Goal: Information Seeking & Learning: Understand process/instructions

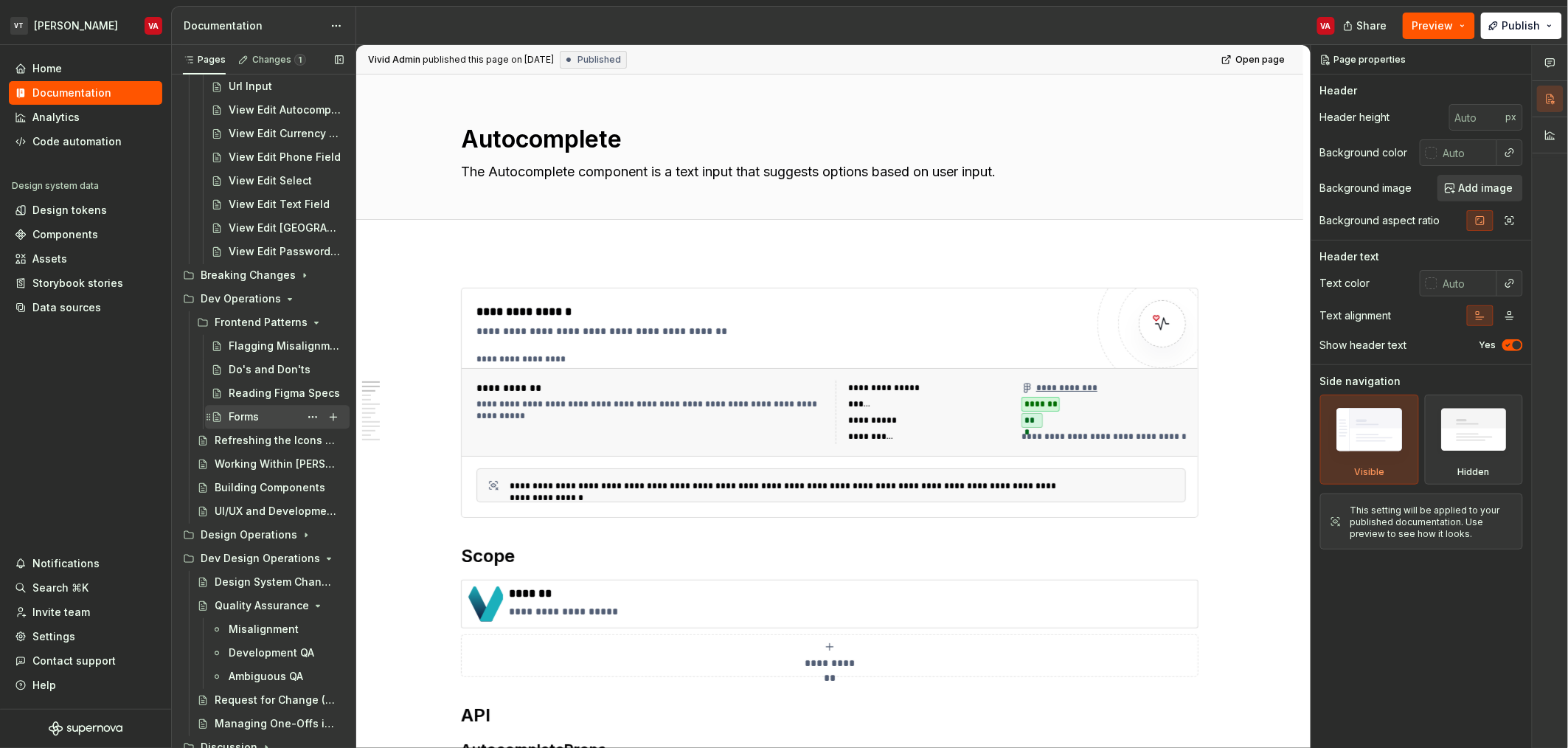
scroll to position [3604, 0]
click at [256, 689] on div "Request for Change (RFC)" at bounding box center [256, 693] width 85 height 15
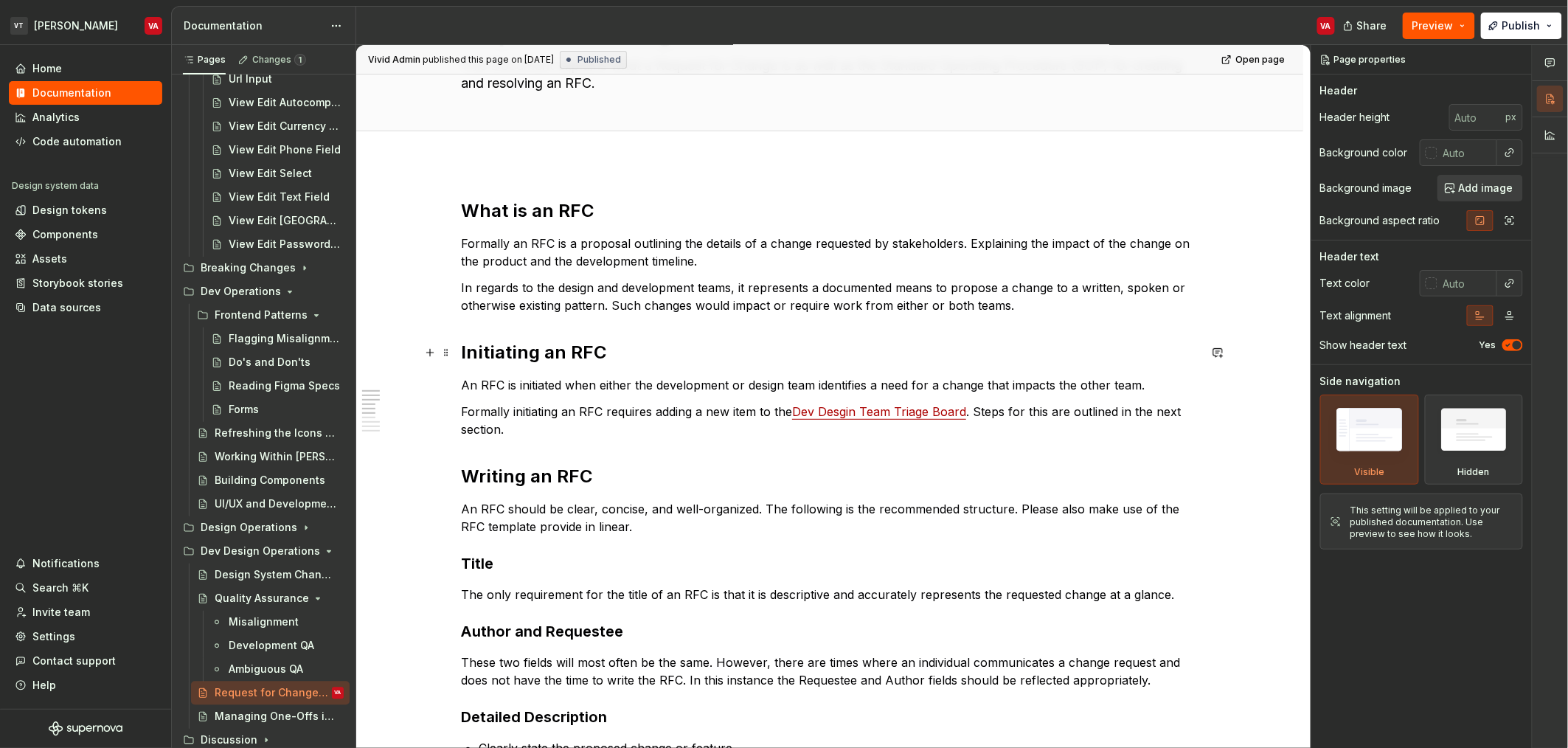
scroll to position [123, 0]
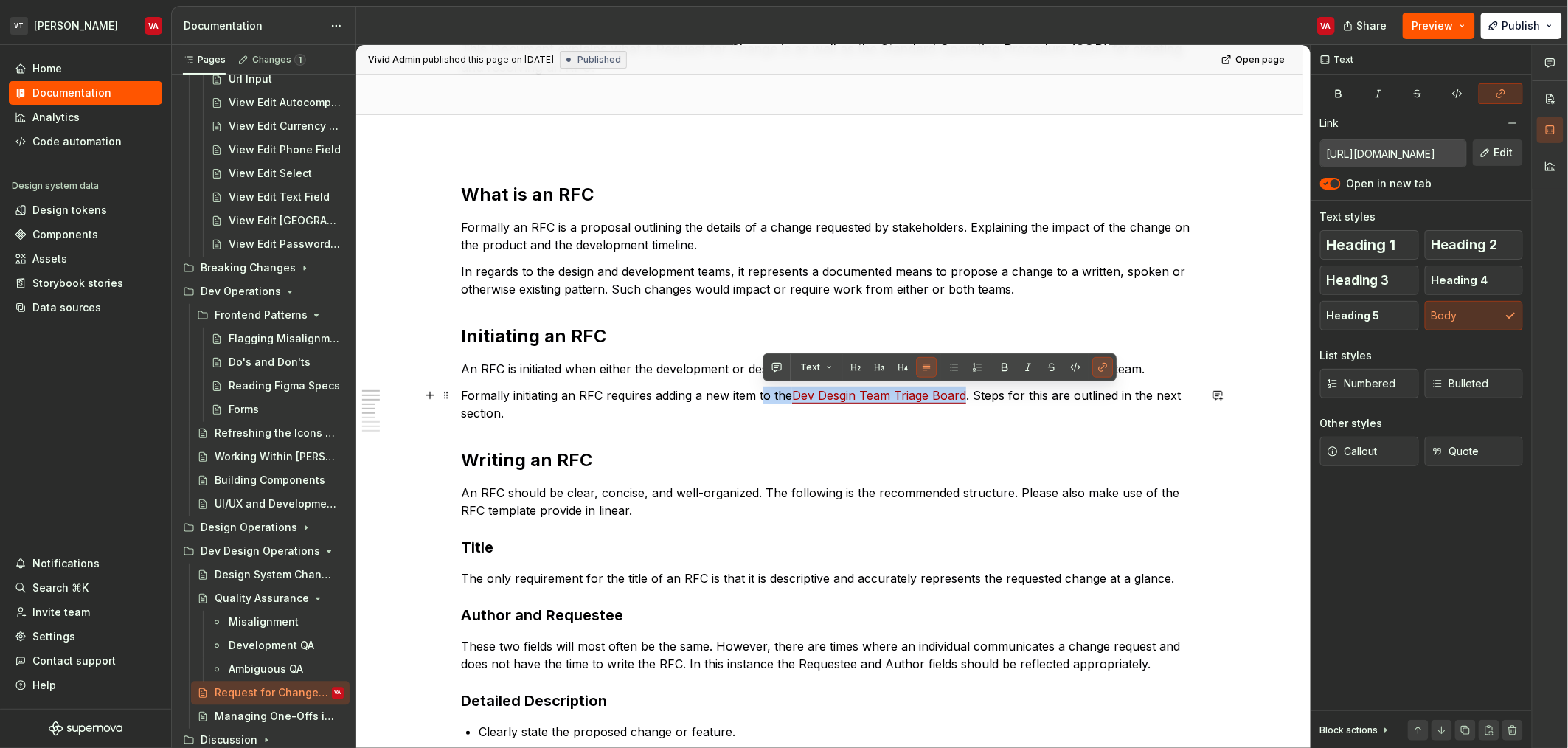
drag, startPoint x: 968, startPoint y: 397, endPoint x: 761, endPoint y: 392, distance: 207.1
click at [761, 392] on p "Formally initiating an RFC requires adding a new item to the Dev Desgin Team Tr…" at bounding box center [829, 404] width 738 height 35
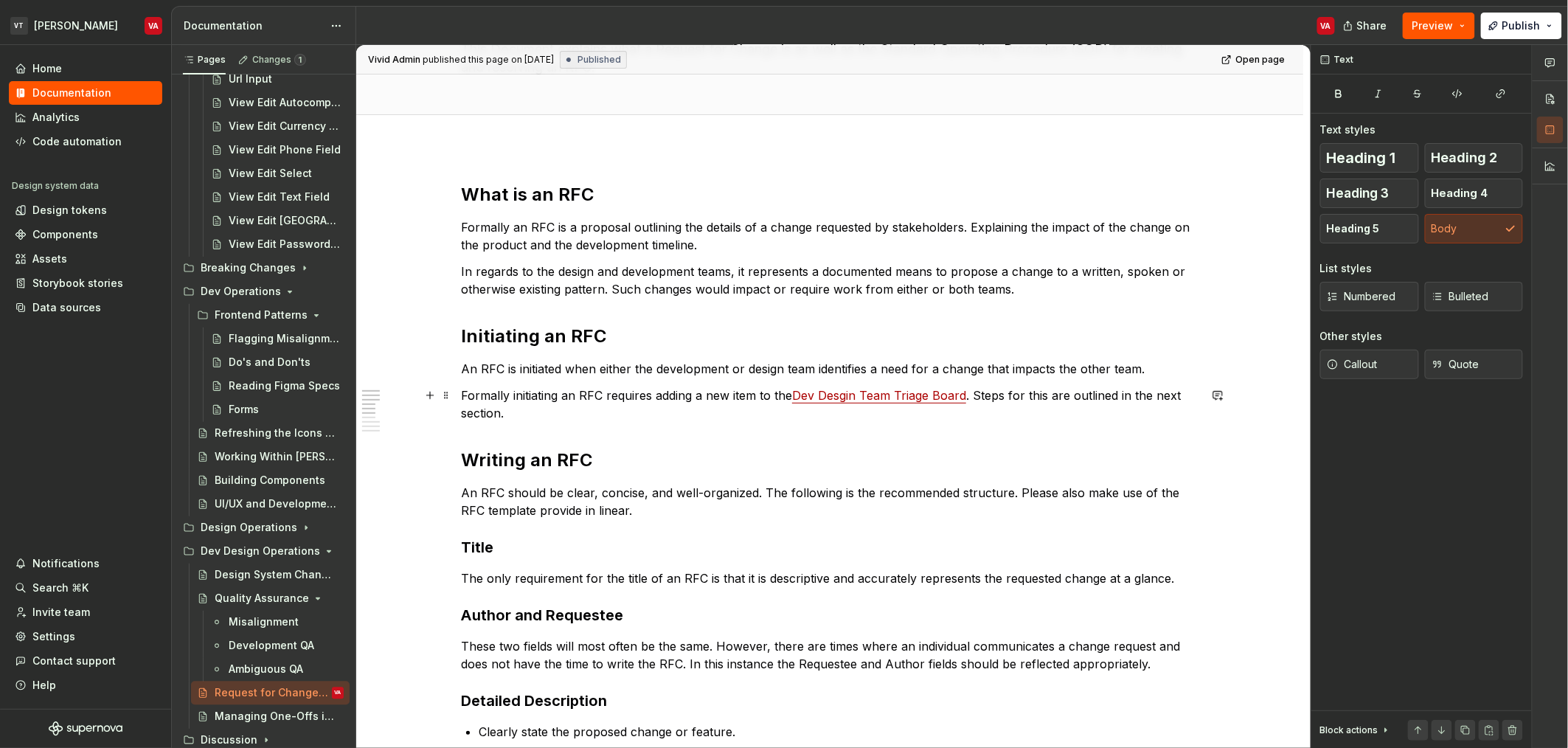
click at [696, 389] on p "Formally initiating an RFC requires adding a new item to the Dev Desgin Team Tr…" at bounding box center [829, 404] width 738 height 35
click at [528, 393] on p "Formally initiating an RFC requires adding a new item to the Dev Desgin Team Tr…" at bounding box center [829, 404] width 738 height 35
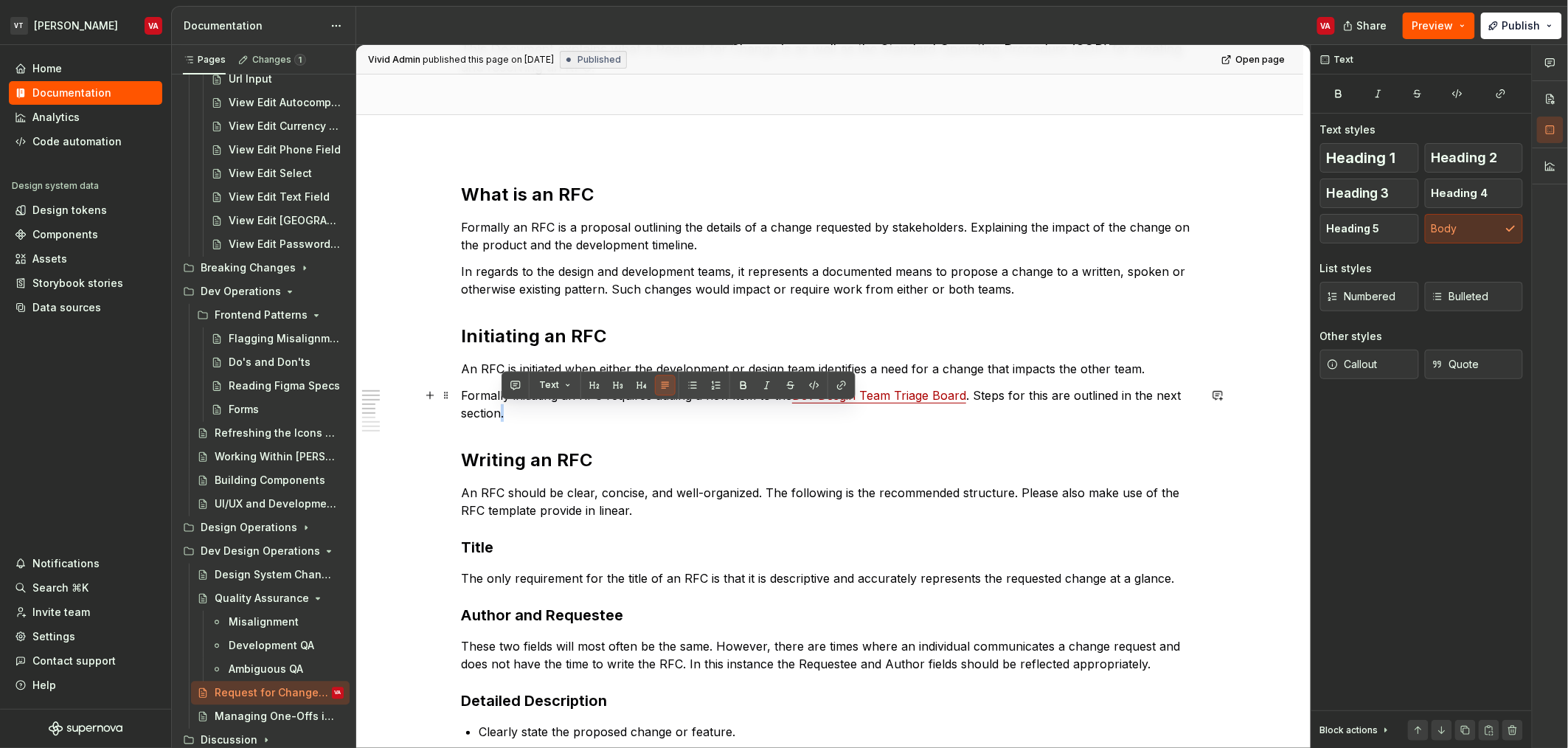
drag, startPoint x: 544, startPoint y: 415, endPoint x: 505, endPoint y: 404, distance: 40.5
click at [503, 404] on p "Formally initiating an RFC requires adding a new item to the Dev Desgin Team Tr…" at bounding box center [829, 404] width 738 height 35
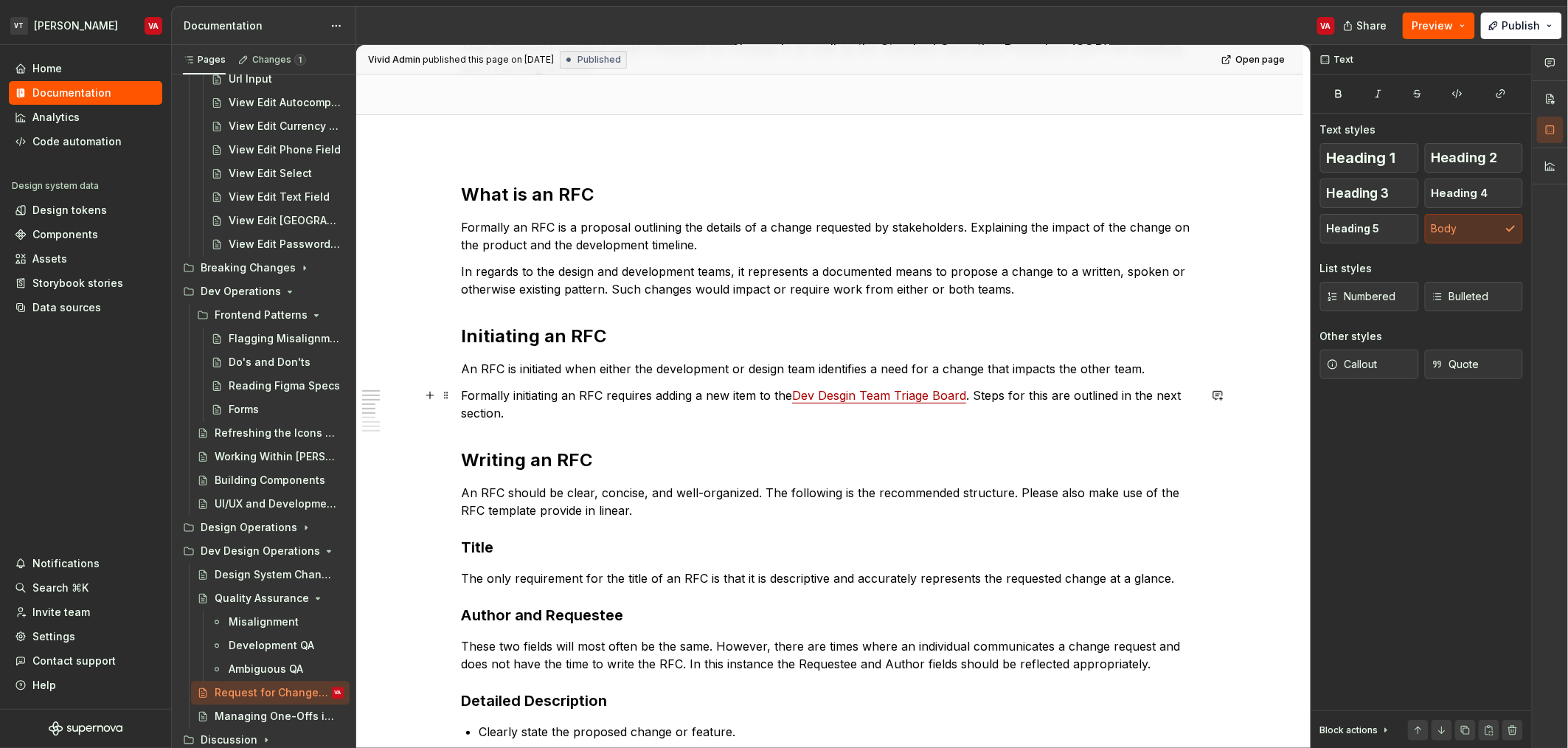
click at [505, 404] on p "Formally initiating an RFC requires adding a new item to the Dev Desgin Team Tr…" at bounding box center [829, 404] width 738 height 35
click at [736, 371] on p "An RFC is initiated when either the development or design team identifies a nee…" at bounding box center [829, 369] width 738 height 17
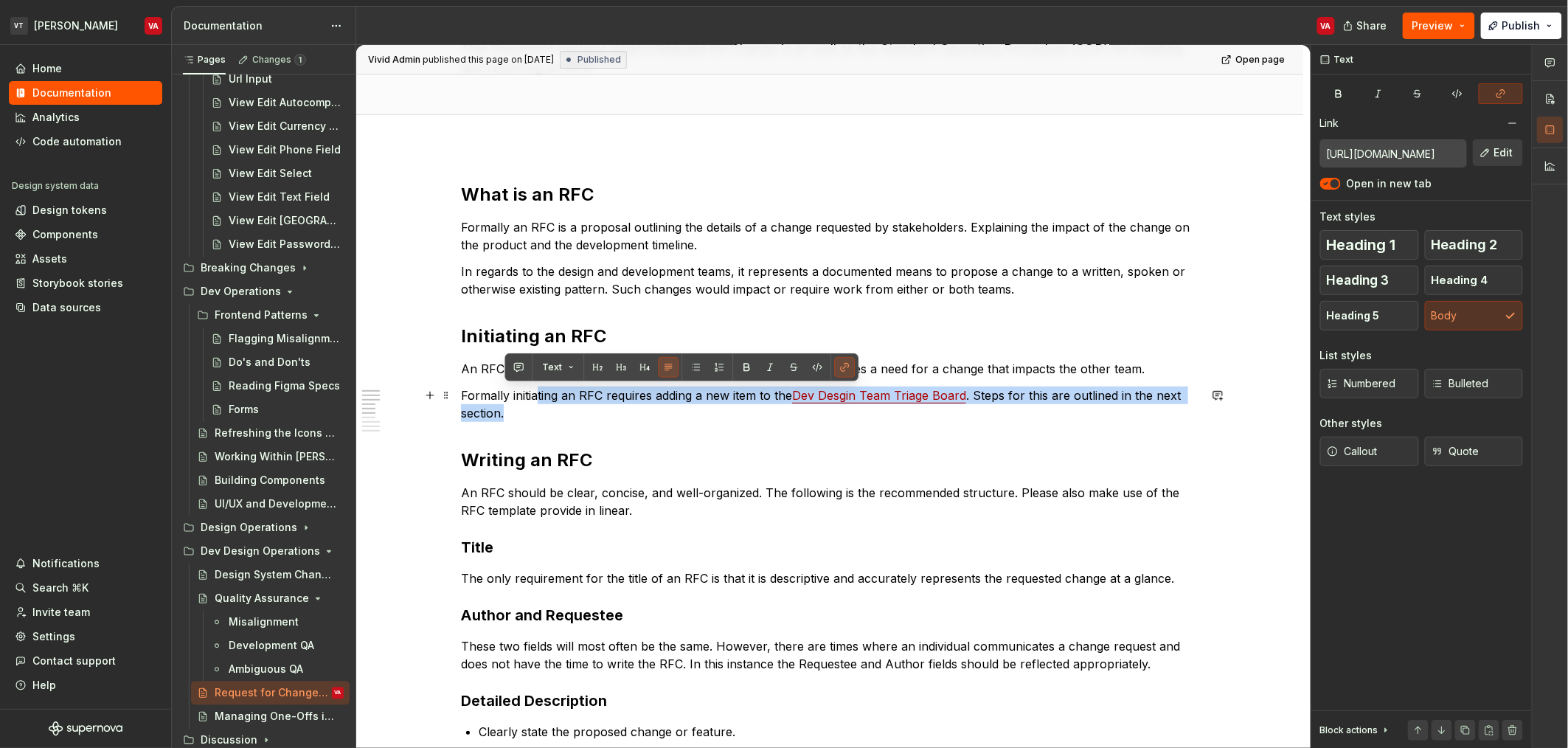
drag, startPoint x: 544, startPoint y: 407, endPoint x: 537, endPoint y: 402, distance: 8.6
click at [537, 402] on p "Formally initiating an RFC requires adding a new item to the Dev Desgin Team Tr…" at bounding box center [829, 404] width 738 height 35
click at [599, 389] on p "Formally initiating an RFC requires adding a new item to the Dev Desgin Team Tr…" at bounding box center [829, 404] width 738 height 35
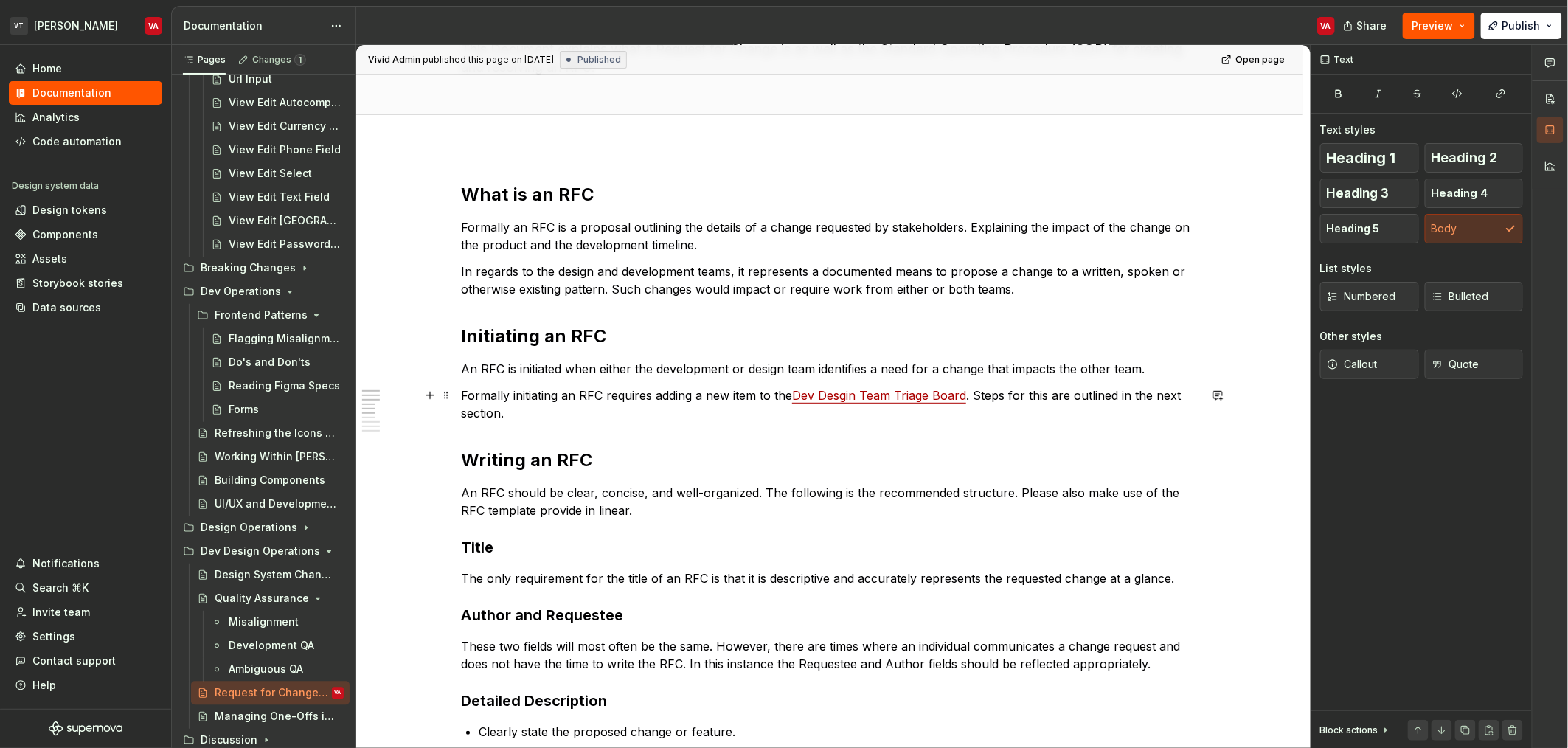
drag, startPoint x: 489, startPoint y: 418, endPoint x: 518, endPoint y: 416, distance: 29.1
click at [518, 416] on p "Formally initiating an RFC requires adding a new item to the Dev Desgin Team Tr…" at bounding box center [829, 404] width 738 height 35
click at [696, 401] on p "Formally initiating an RFC requires adding a new item to the Dev Desgin Team Tr…" at bounding box center [829, 404] width 738 height 35
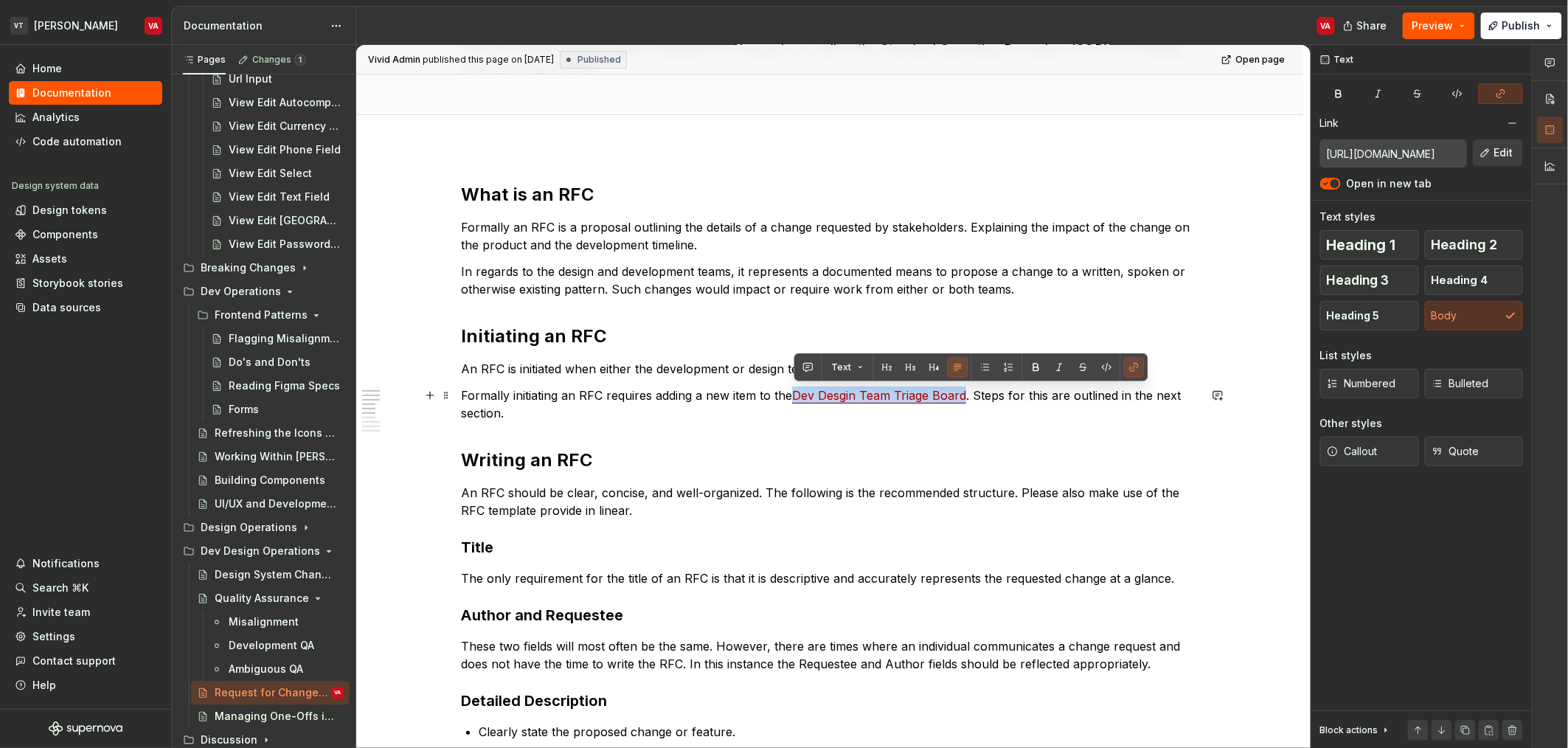
drag, startPoint x: 966, startPoint y: 400, endPoint x: 794, endPoint y: 401, distance: 172.0
click at [794, 400] on link "Dev Desgin Team Triage Board" at bounding box center [879, 395] width 174 height 15
click at [684, 391] on p "Formally initiating an RFC requires adding a new item to the Dev Desgin Team Tr…" at bounding box center [829, 404] width 738 height 35
drag, startPoint x: 963, startPoint y: 393, endPoint x: 696, endPoint y: 389, distance: 267.0
click at [696, 389] on p "Formally initiating an RFC requires adding a new item to the Dev Desgin Team Tr…" at bounding box center [829, 404] width 738 height 35
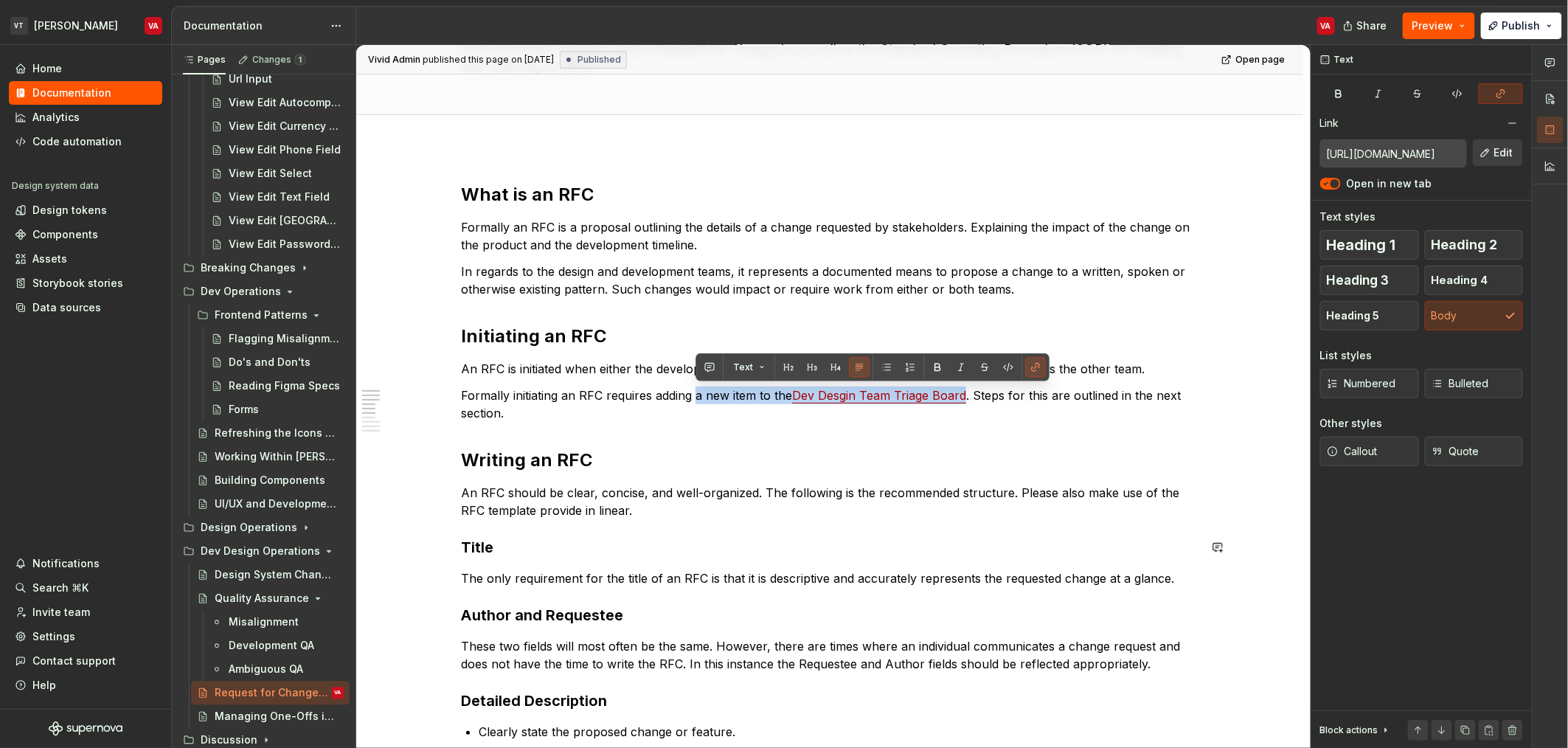
type textarea "*"
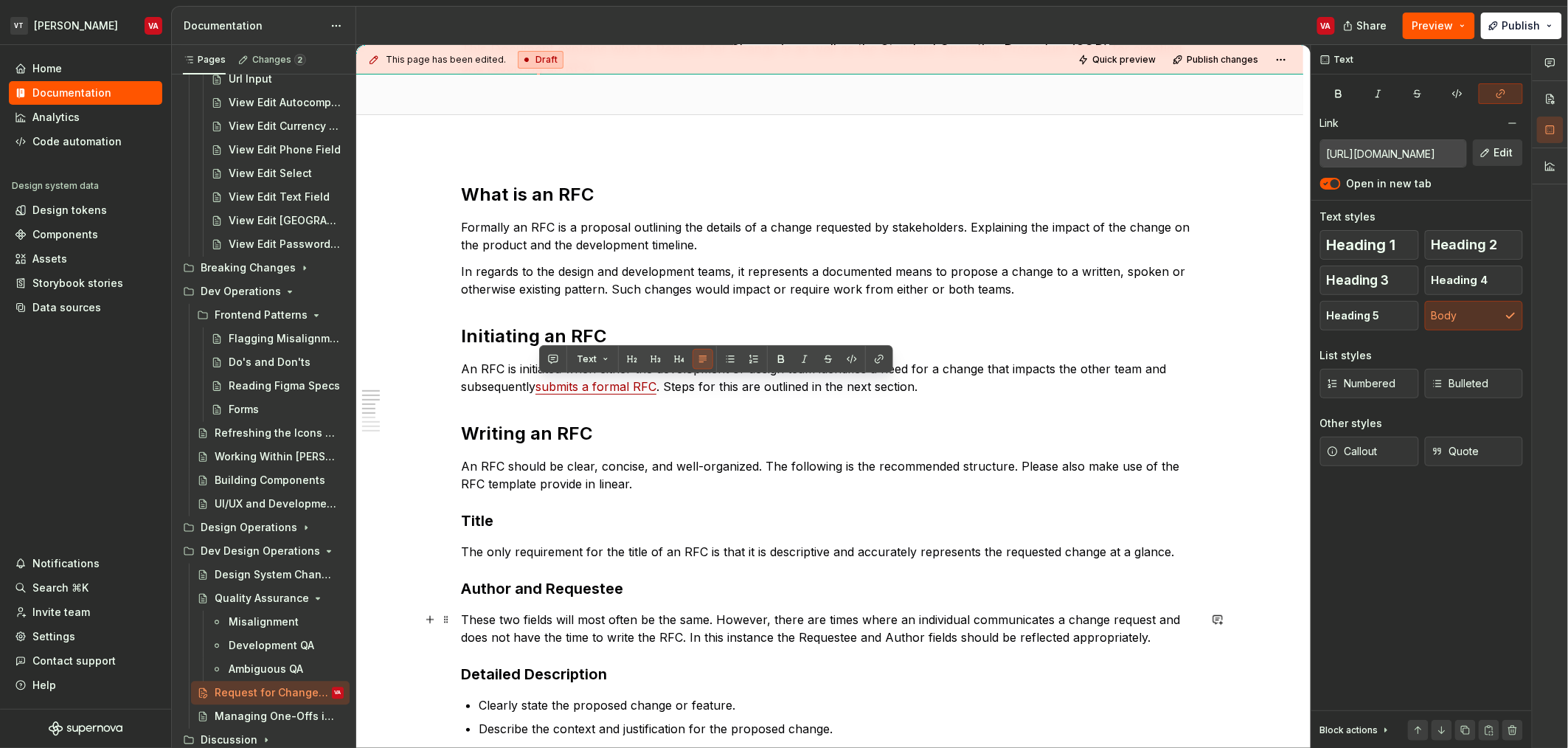
click at [1097, 579] on h3 "Author and Requestee" at bounding box center [829, 589] width 738 height 21
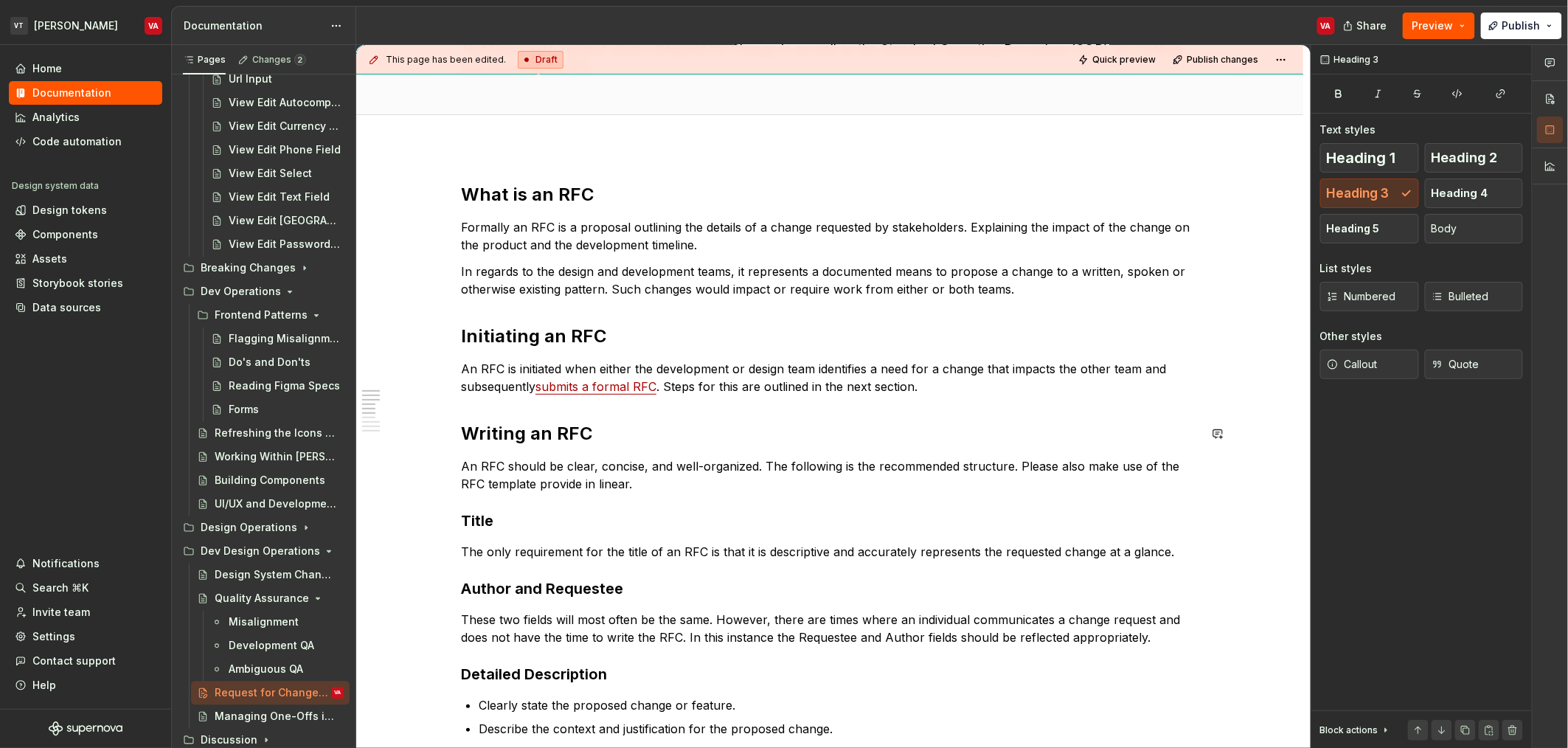
click at [734, 378] on p "An RFC is initiated when either the development or design team identifies a nee…" at bounding box center [829, 378] width 738 height 35
click at [614, 427] on h2 "Writing an RFC" at bounding box center [829, 434] width 738 height 24
click at [652, 380] on p "An RFC is initiated when either the development or design team identifies a nee…" at bounding box center [829, 378] width 738 height 35
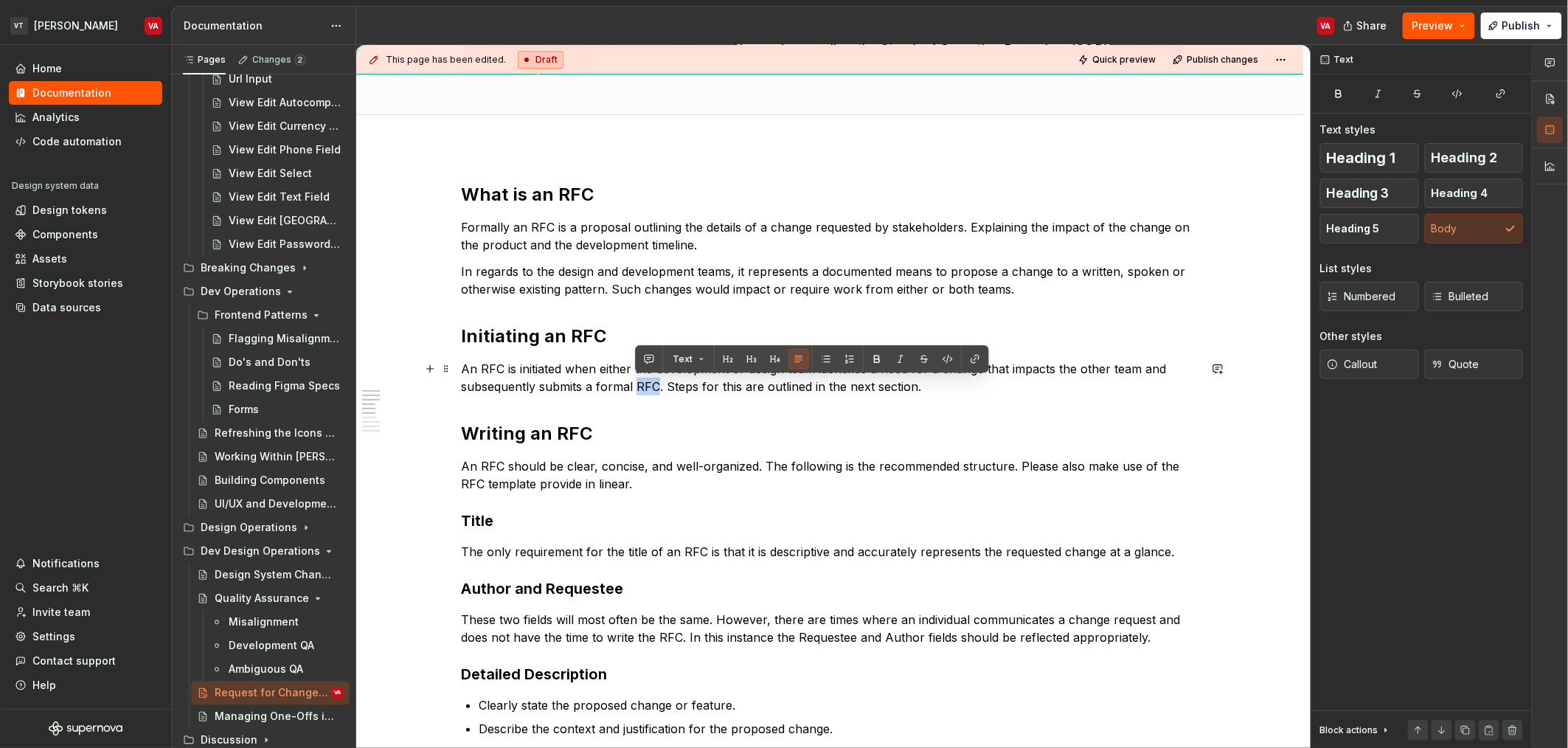
click at [652, 380] on p "An RFC is initiated when either the development or design team identifies a nee…" at bounding box center [829, 378] width 738 height 35
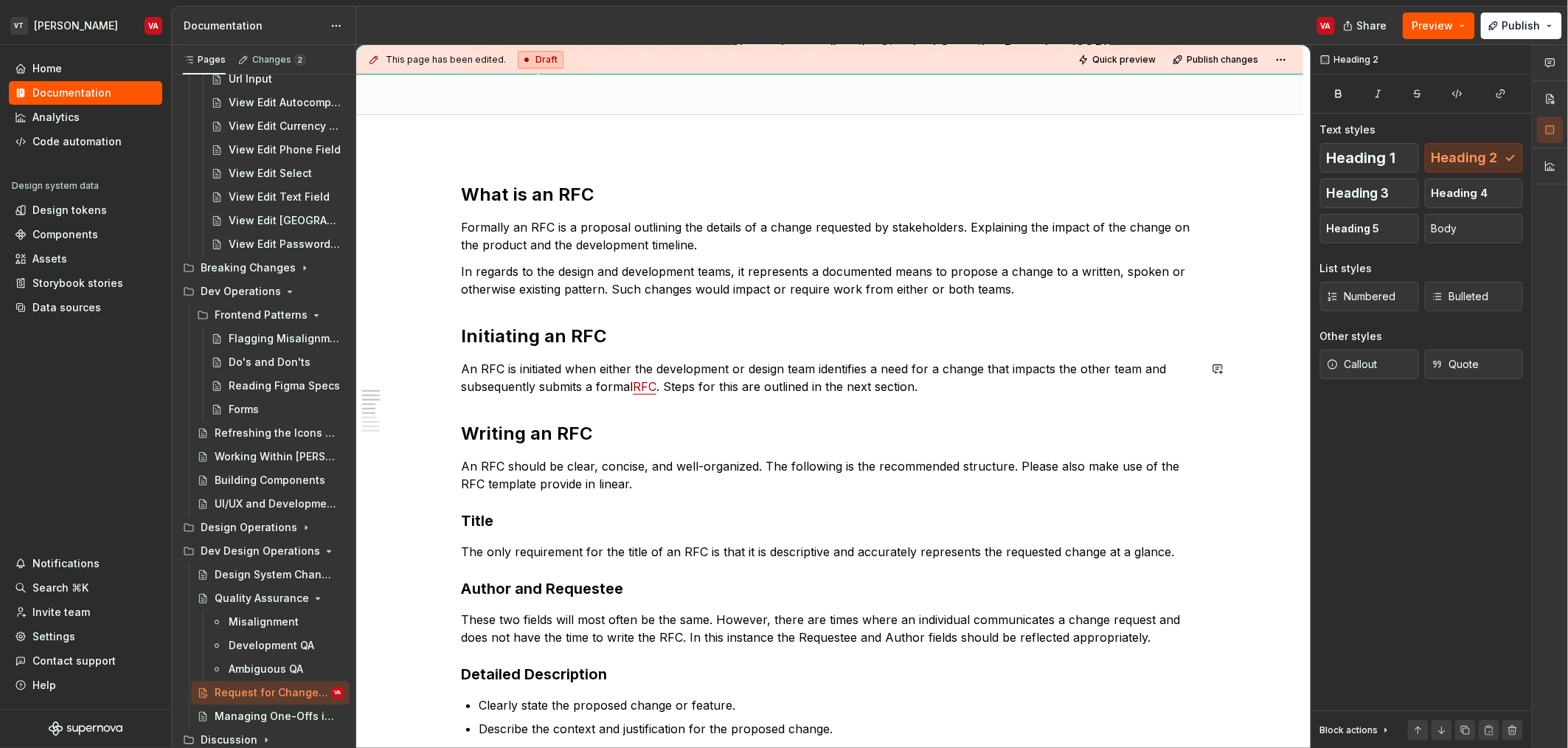
click at [551, 462] on p "An RFC should be clear, concise, and well-organized. The following is the recom…" at bounding box center [829, 475] width 738 height 35
type textarea "*"
click at [697, 389] on p "An RFC is initiated when either the development or design team identifies a nee…" at bounding box center [829, 378] width 738 height 35
click at [500, 384] on p "An RFC is initiated when either the development or design team identifies a nee…" at bounding box center [829, 378] width 738 height 35
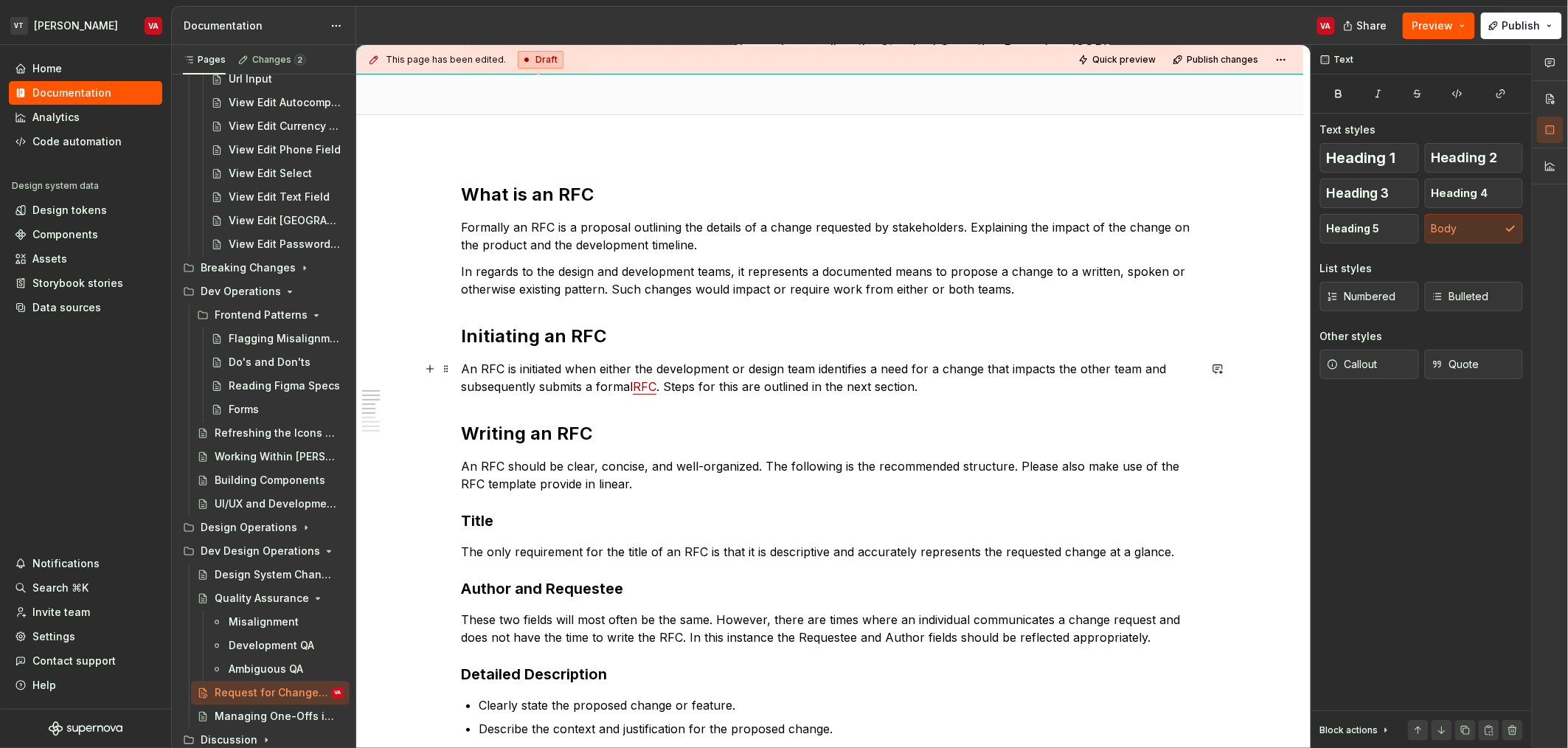
click at [534, 381] on p "An RFC is initiated when either the development or design team identifies a nee…" at bounding box center [829, 378] width 738 height 35
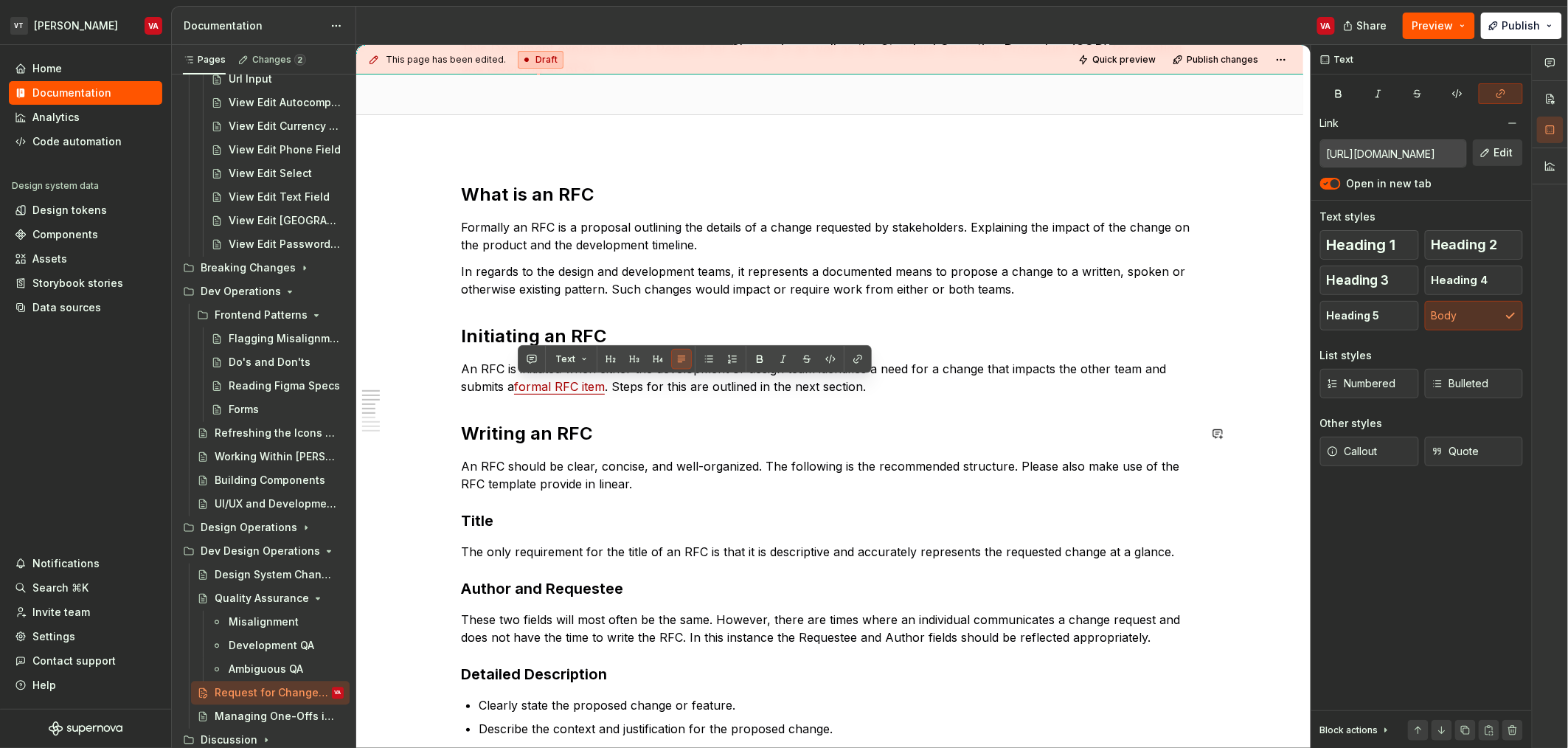
click at [690, 384] on p "An RFC is initiated when either the development or design team identifies a nee…" at bounding box center [829, 378] width 738 height 35
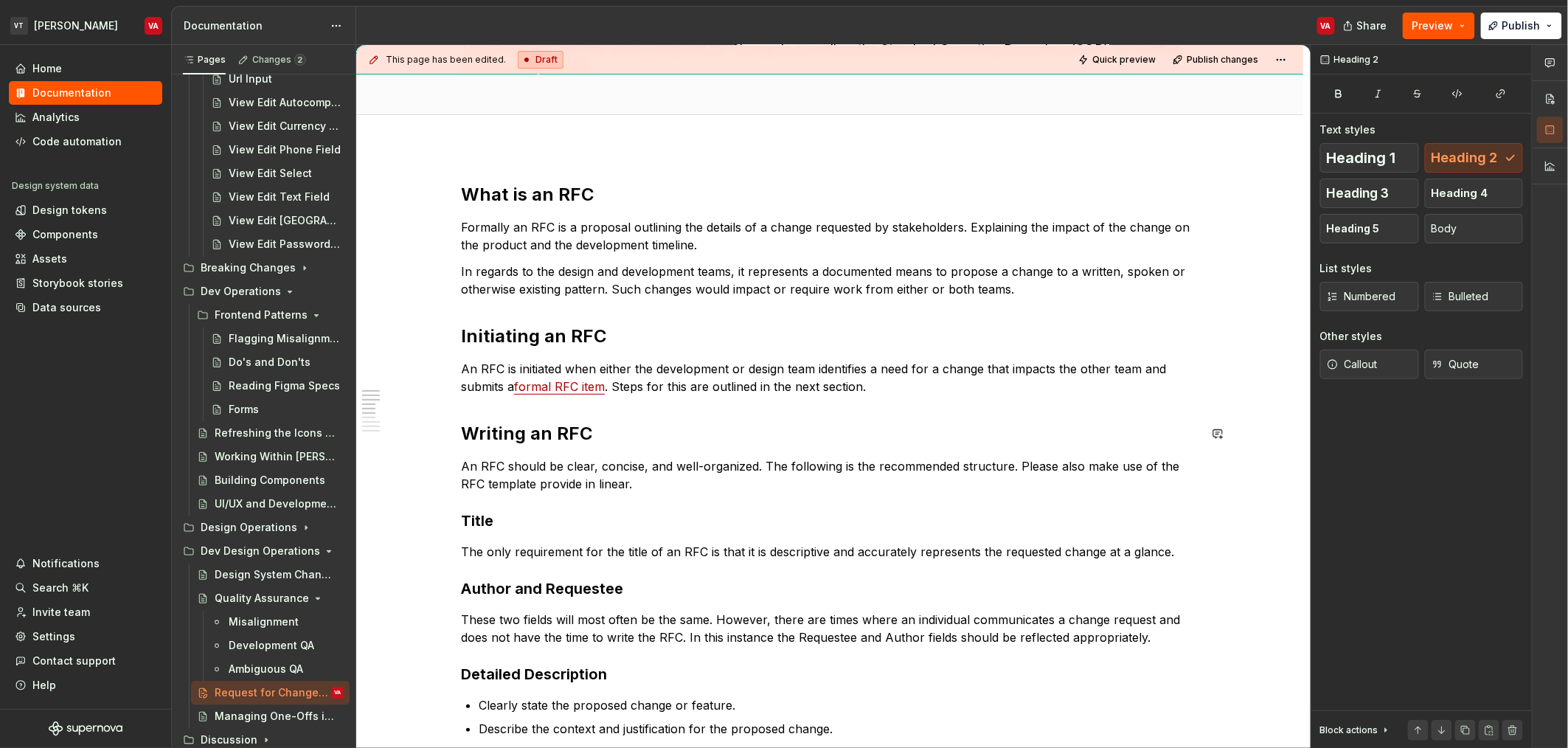
drag, startPoint x: 920, startPoint y: 382, endPoint x: 805, endPoint y: 416, distance: 119.9
click at [919, 382] on p "An RFC is initiated when either the development or design team identifies a nee…" at bounding box center [829, 378] width 738 height 35
click at [462, 460] on p "An RFC should be clear, concise, and well-organized. The following is the recom…" at bounding box center [829, 475] width 738 height 35
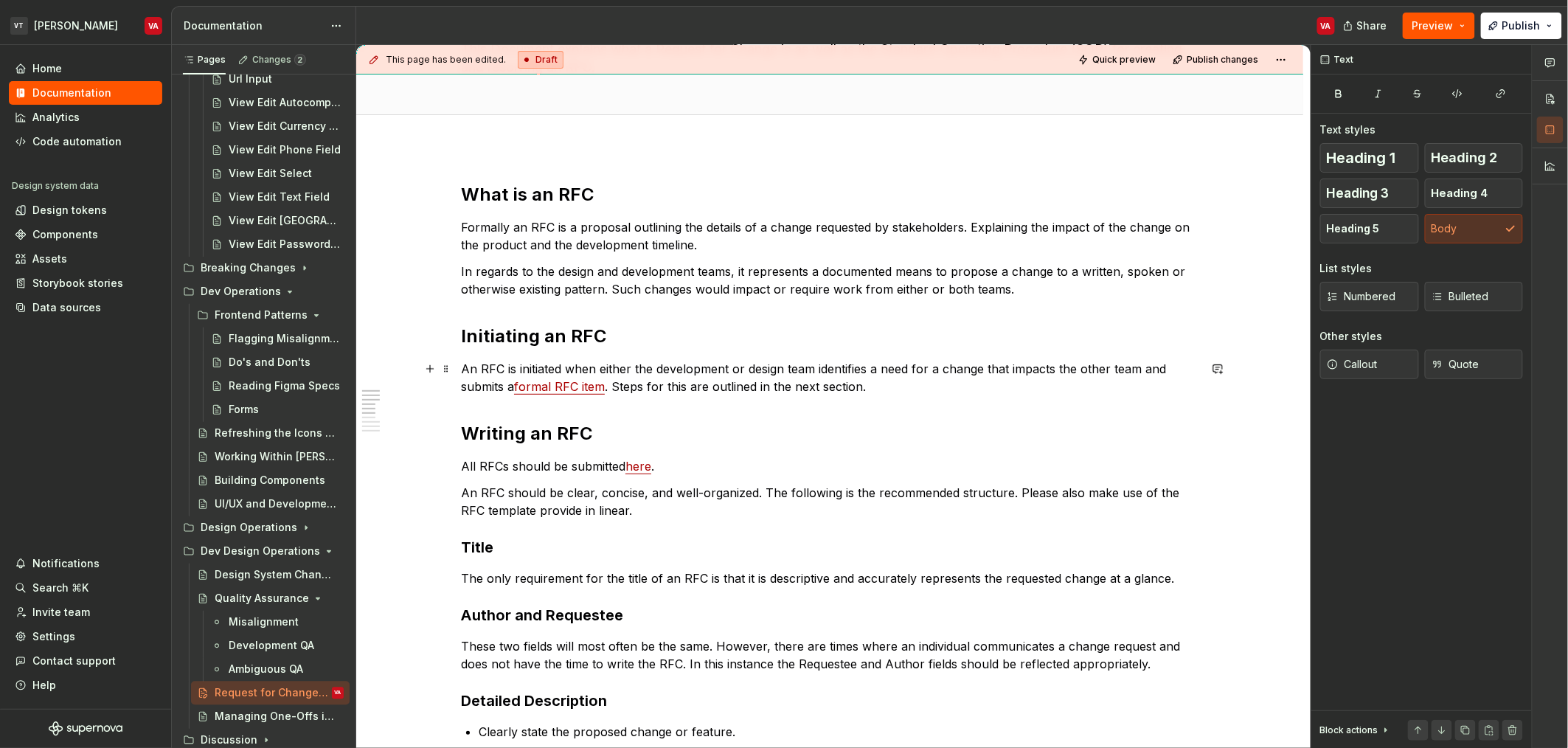
click at [765, 369] on p "An RFC is initiated when either the development or design team identifies a nee…" at bounding box center [829, 378] width 738 height 35
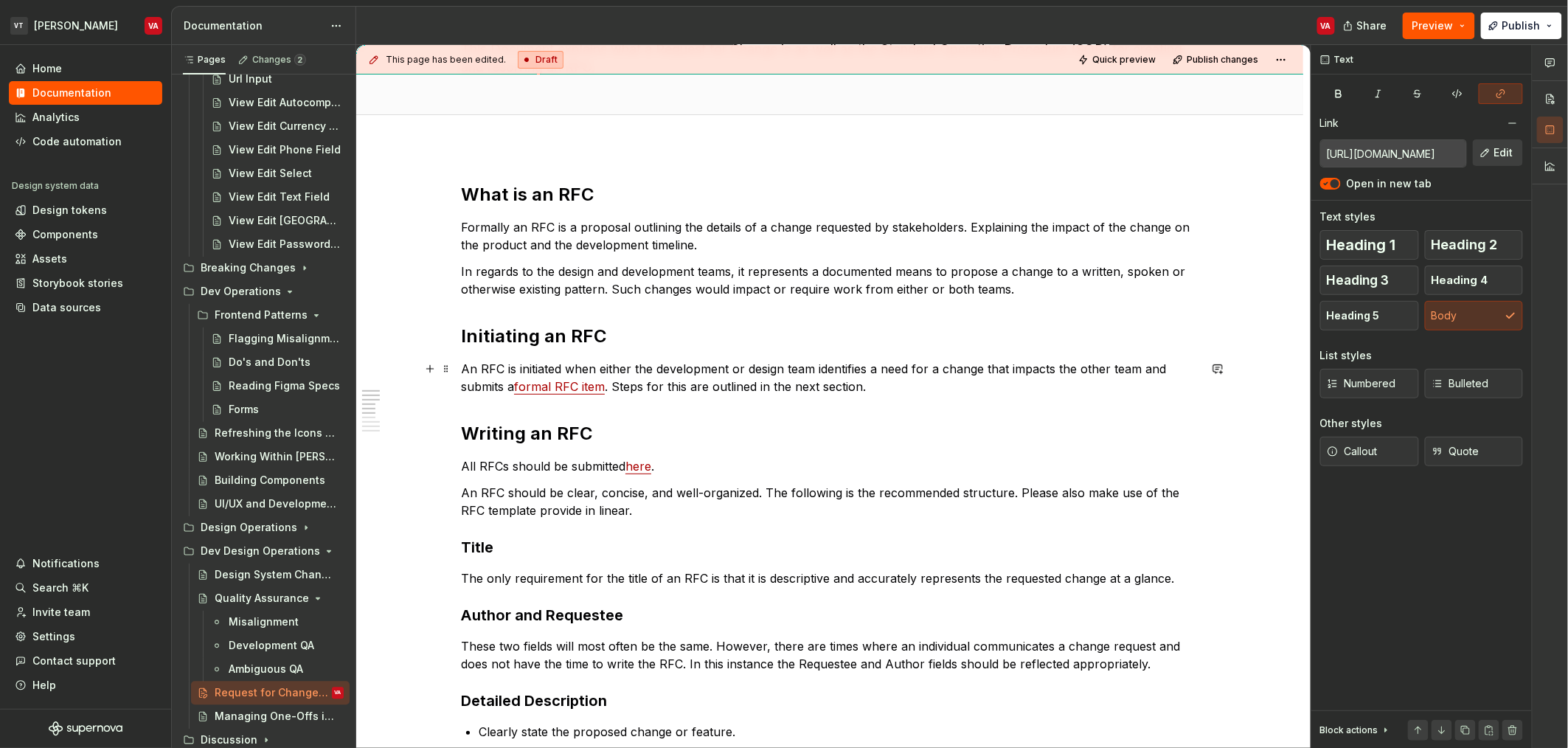
click at [596, 393] on p "An RFC is initiated when either the development or design team identifies a nee…" at bounding box center [829, 378] width 738 height 35
click at [739, 388] on p "An RFC is initiated when either the development or design team identifies a nee…" at bounding box center [829, 378] width 738 height 35
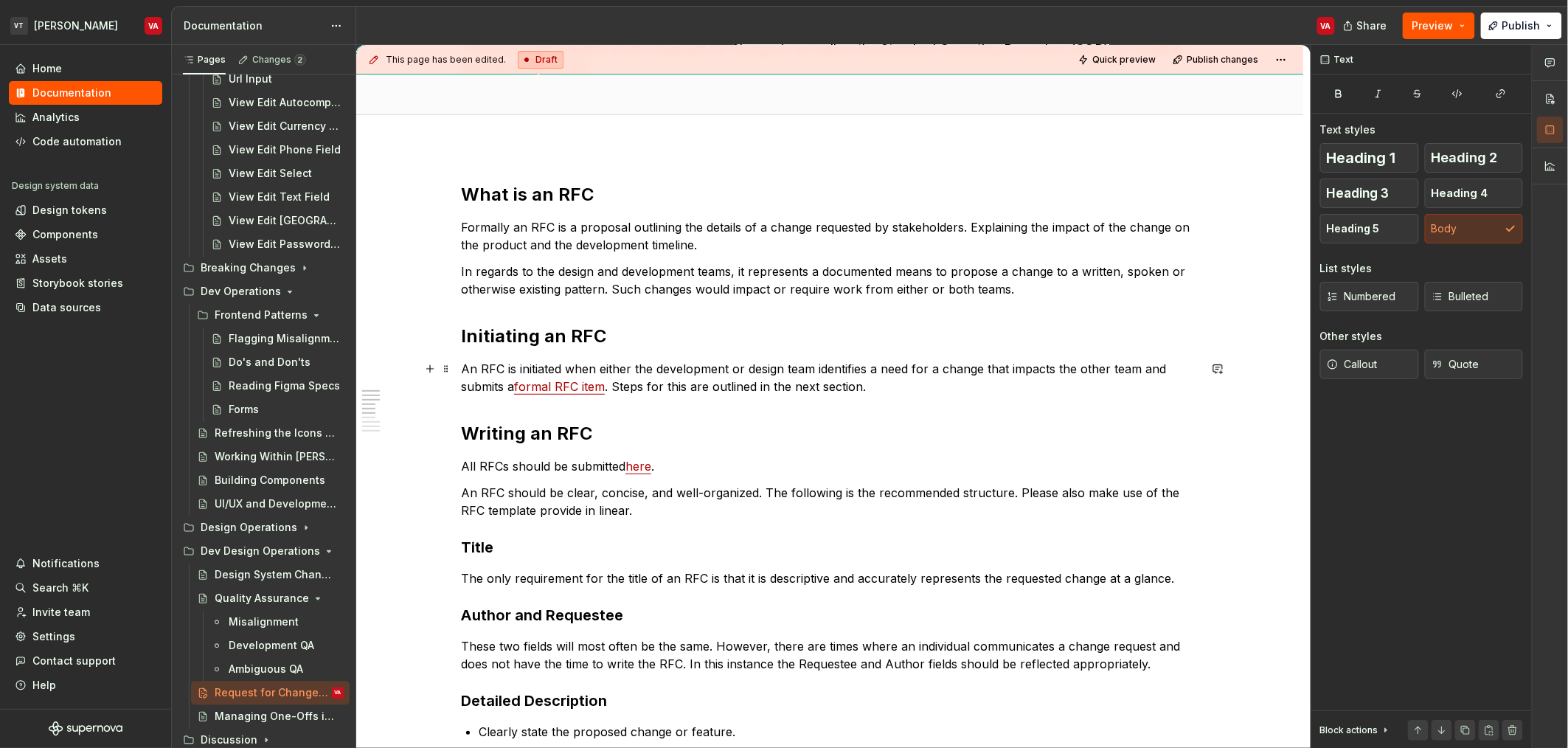
click at [739, 382] on p "An RFC is initiated when either the development or design team identifies a nee…" at bounding box center [829, 378] width 738 height 35
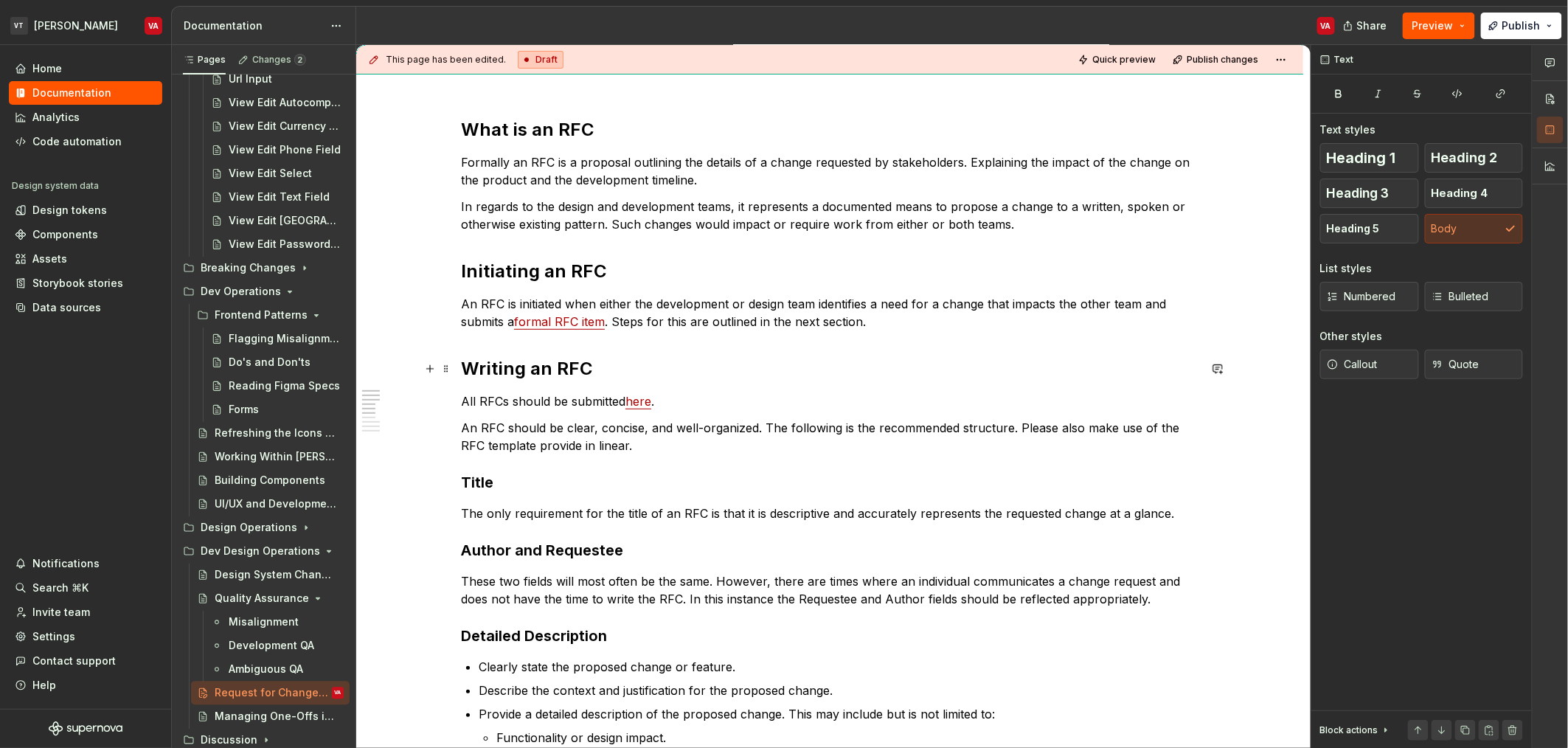
scroll to position [197, 0]
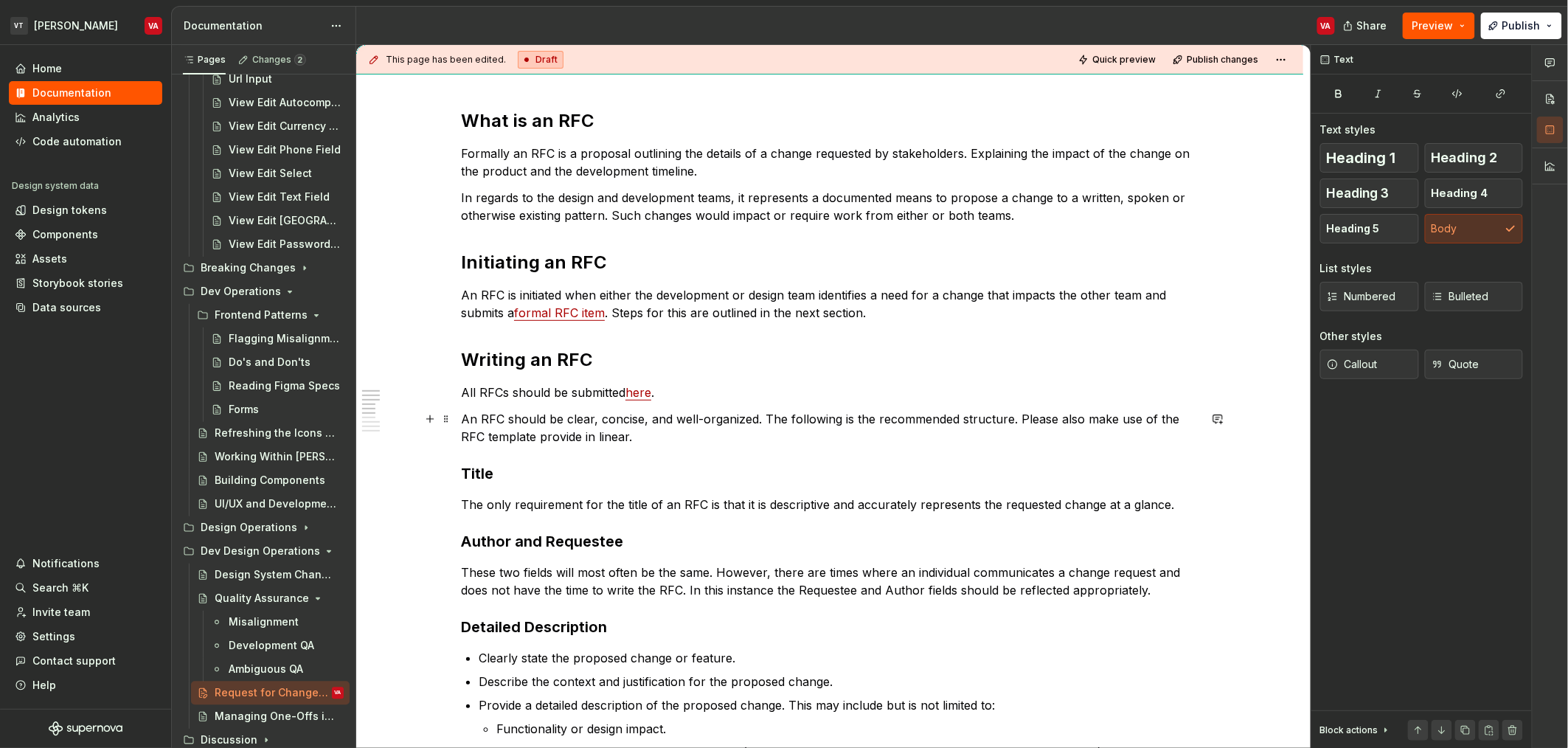
click at [1052, 416] on p "An RFC should be clear, concise, and well-organized. The following is the recom…" at bounding box center [829, 428] width 738 height 35
drag, startPoint x: 671, startPoint y: 447, endPoint x: 607, endPoint y: 445, distance: 64.0
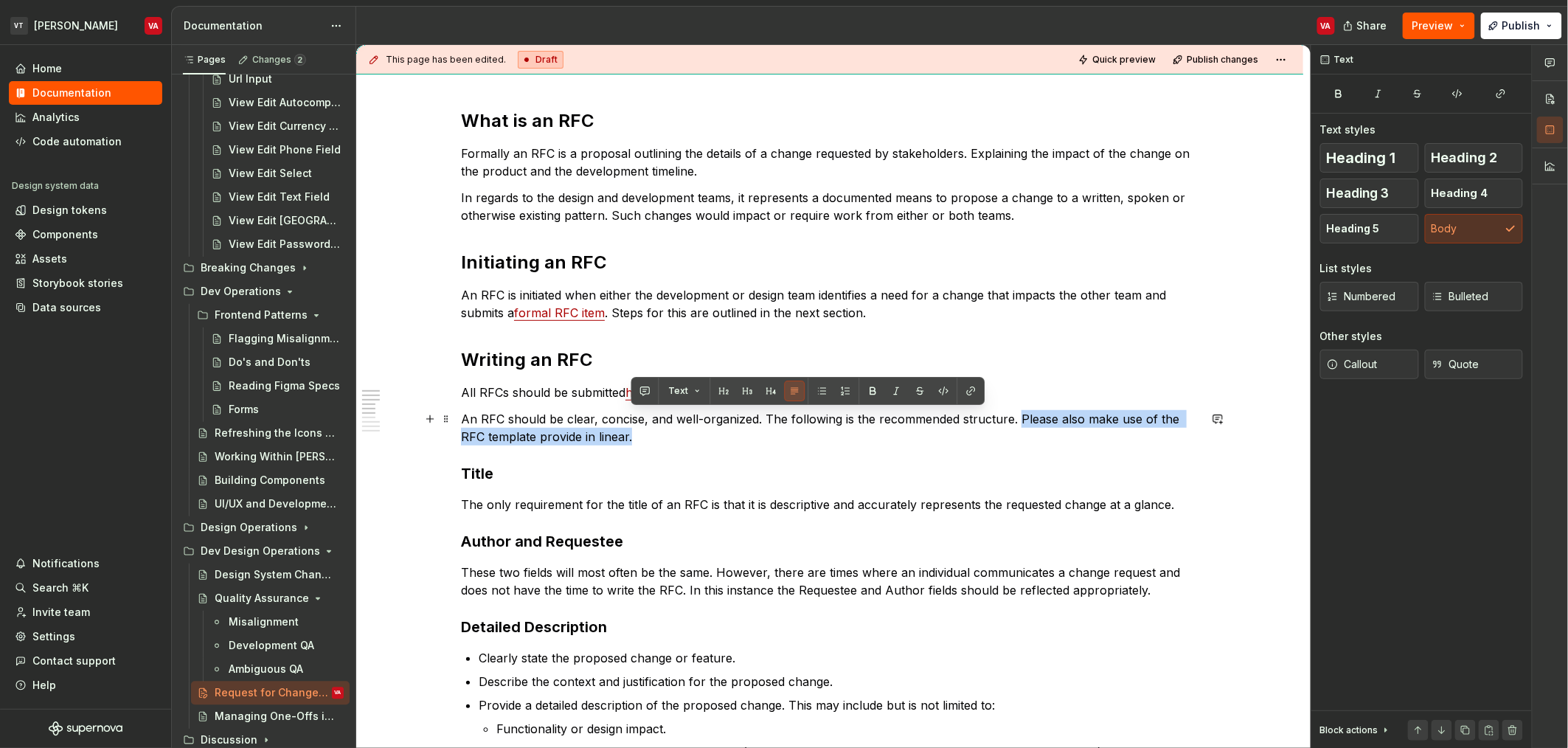
drag, startPoint x: 583, startPoint y: 427, endPoint x: 1013, endPoint y: 420, distance: 430.1
click at [1013, 420] on p "An RFC should be clear, concise, and well-organized. The following is the recom…" at bounding box center [829, 428] width 738 height 35
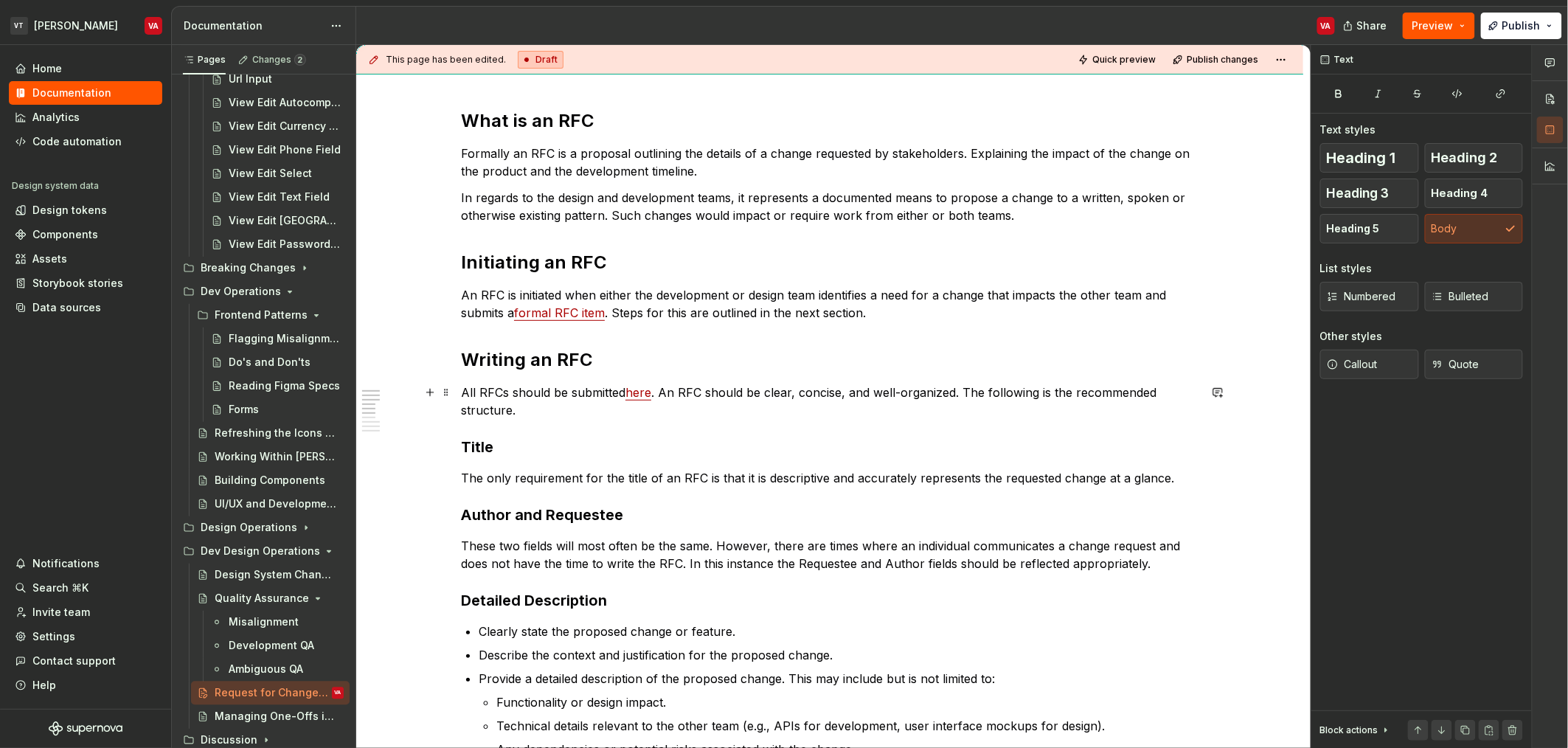
click at [733, 392] on p "All RFCs should be submitted here . An RFC should be clear, concise, and well-o…" at bounding box center [829, 401] width 738 height 35
click at [845, 396] on p "All RFCs should be submitted here . An RFC should be clear, concise, and well-o…" at bounding box center [829, 401] width 738 height 35
click at [487, 413] on p "All RFCs should be submitted here . An RFC should be clear, concise, and well-o…" at bounding box center [829, 401] width 738 height 35
click at [489, 444] on h3 "Title" at bounding box center [829, 447] width 738 height 21
click at [548, 480] on p "The only requirement for the title of an RFC is that it is descriptive and accu…" at bounding box center [829, 478] width 738 height 17
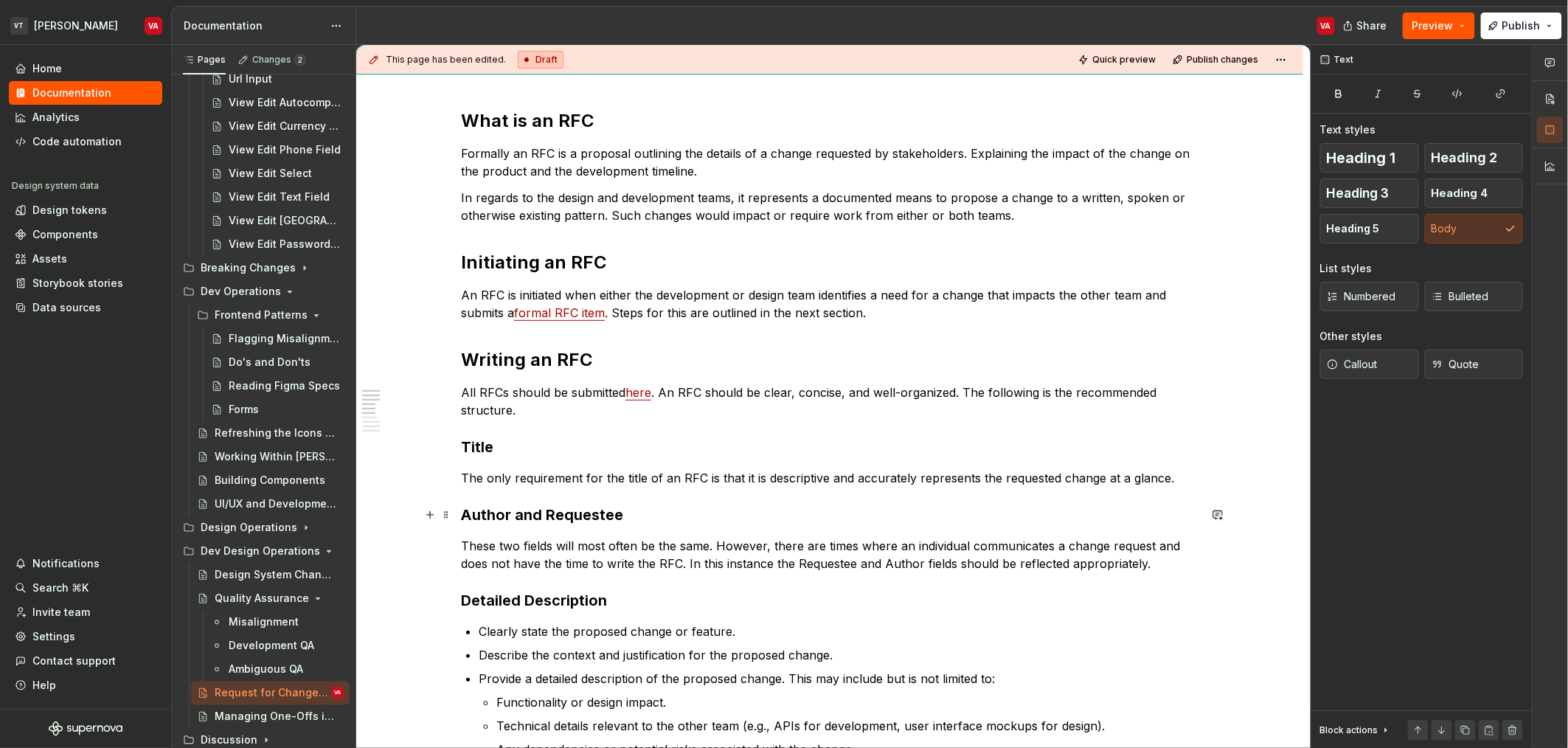
click at [709, 512] on h3 "Author and Requestee" at bounding box center [829, 515] width 738 height 21
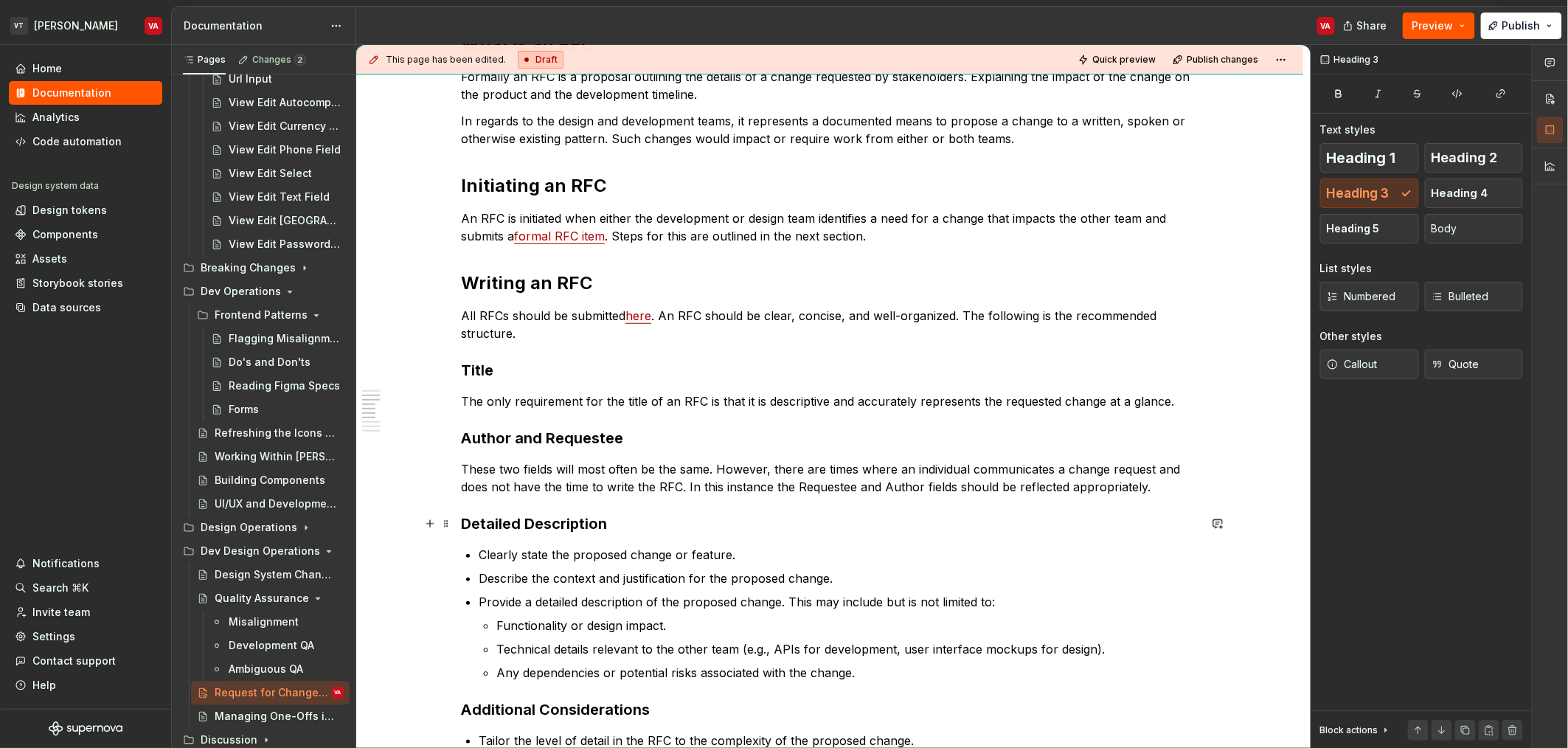
scroll to position [233, 0]
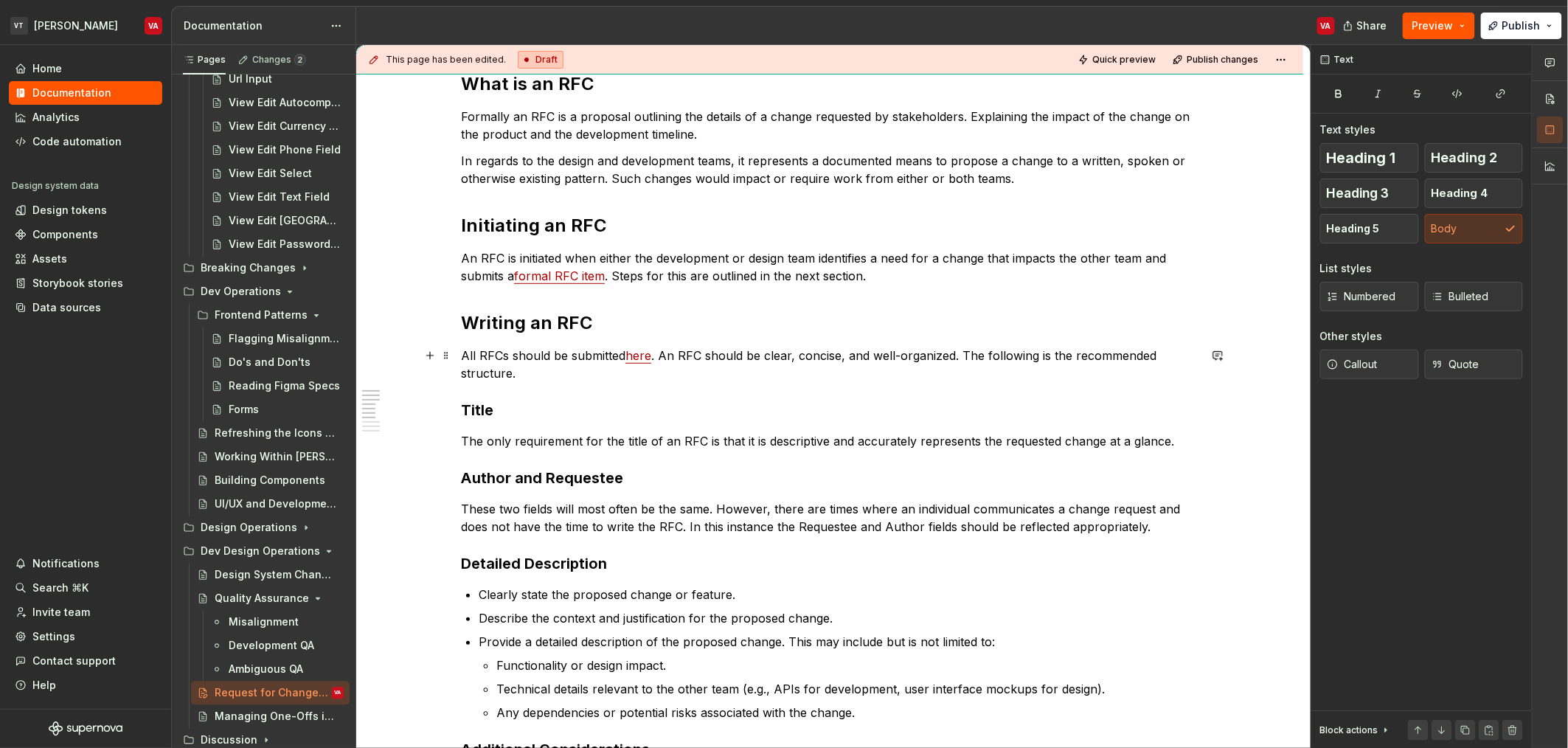
click at [508, 370] on p "All RFCs should be submitted here . An RFC should be clear, concise, and well-o…" at bounding box center [829, 364] width 738 height 35
click at [719, 365] on p "All RFCs should be submitted here . An RFC should be clear, concise, and well-o…" at bounding box center [829, 364] width 738 height 35
drag, startPoint x: 527, startPoint y: 369, endPoint x: 532, endPoint y: 374, distance: 7.1
click at [529, 370] on p "All RFCs should be submitted here . An RFC should be clear, concise, and well-o…" at bounding box center [829, 364] width 738 height 35
click at [845, 371] on p "All RFCs should be submitted here . An RFC should be clear, concise, and well-o…" at bounding box center [829, 364] width 738 height 35
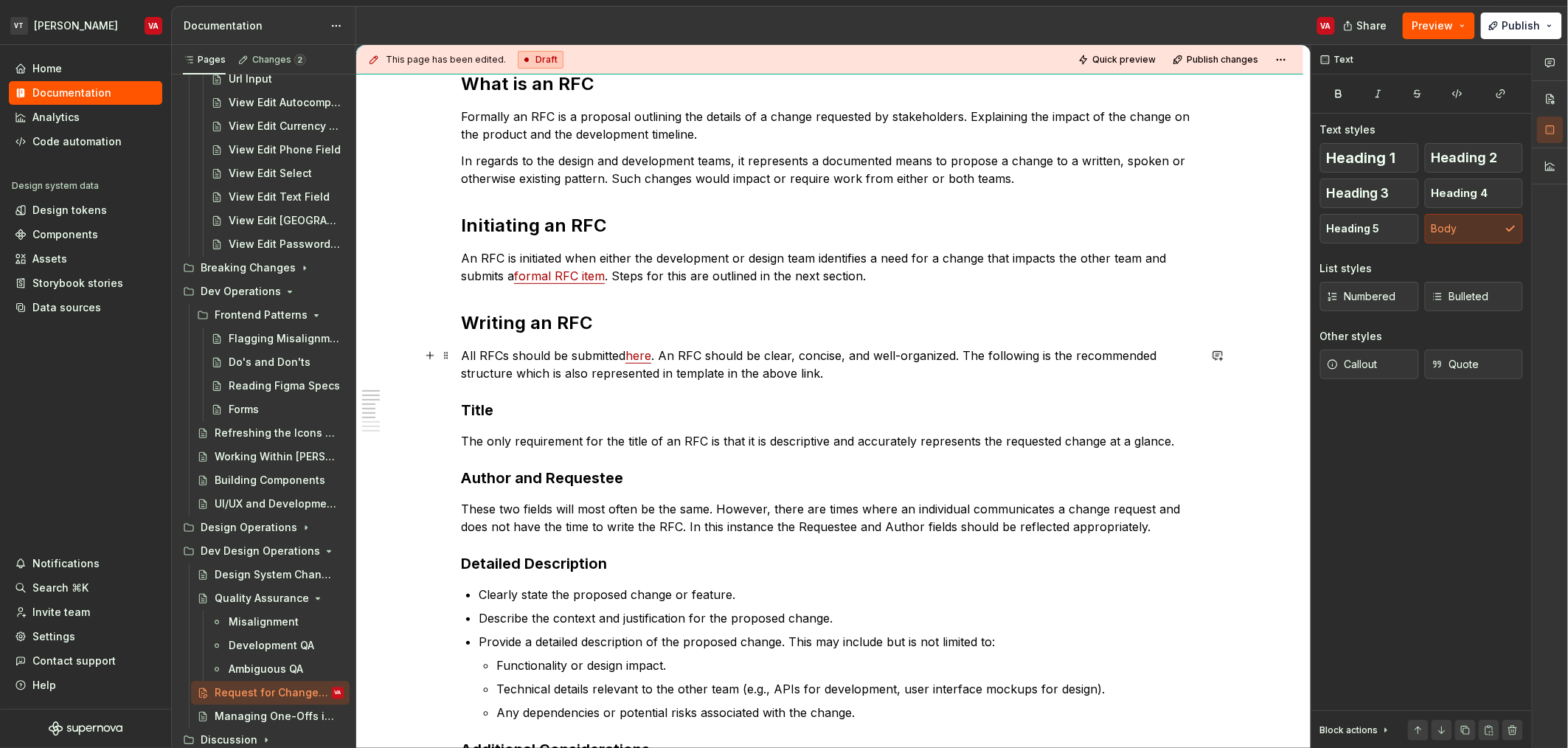
click at [732, 378] on p "All RFCs should be submitted here . An RFC should be clear, concise, and well-o…" at bounding box center [829, 364] width 738 height 35
drag, startPoint x: 668, startPoint y: 372, endPoint x: 683, endPoint y: 401, distance: 32.6
click at [669, 375] on p "All RFCs should be submitted here . An RFC should be clear, concise, and well-o…" at bounding box center [829, 364] width 738 height 35
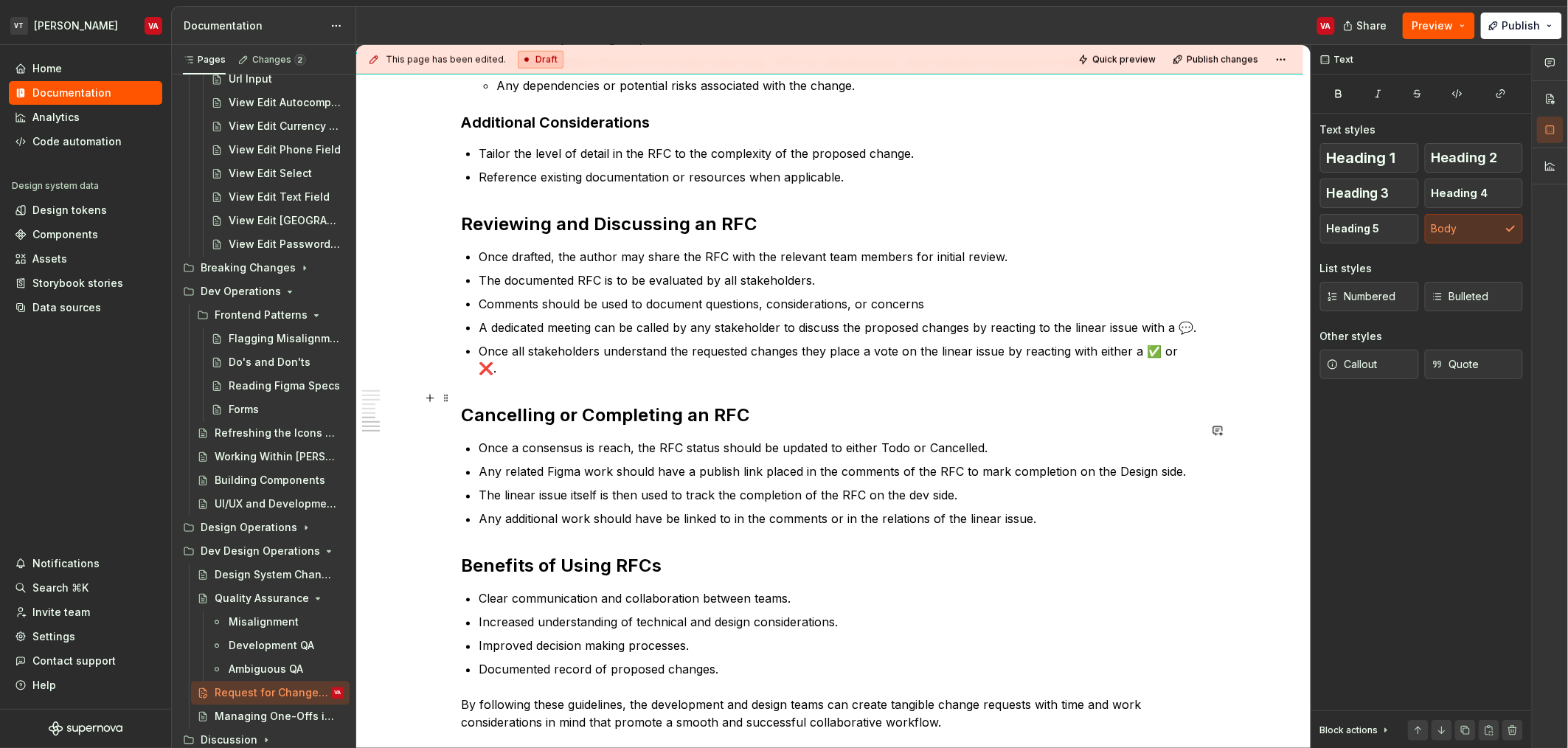
click at [672, 307] on p "Comments should be used to document questions, considerations, or concerns" at bounding box center [838, 303] width 719 height 17
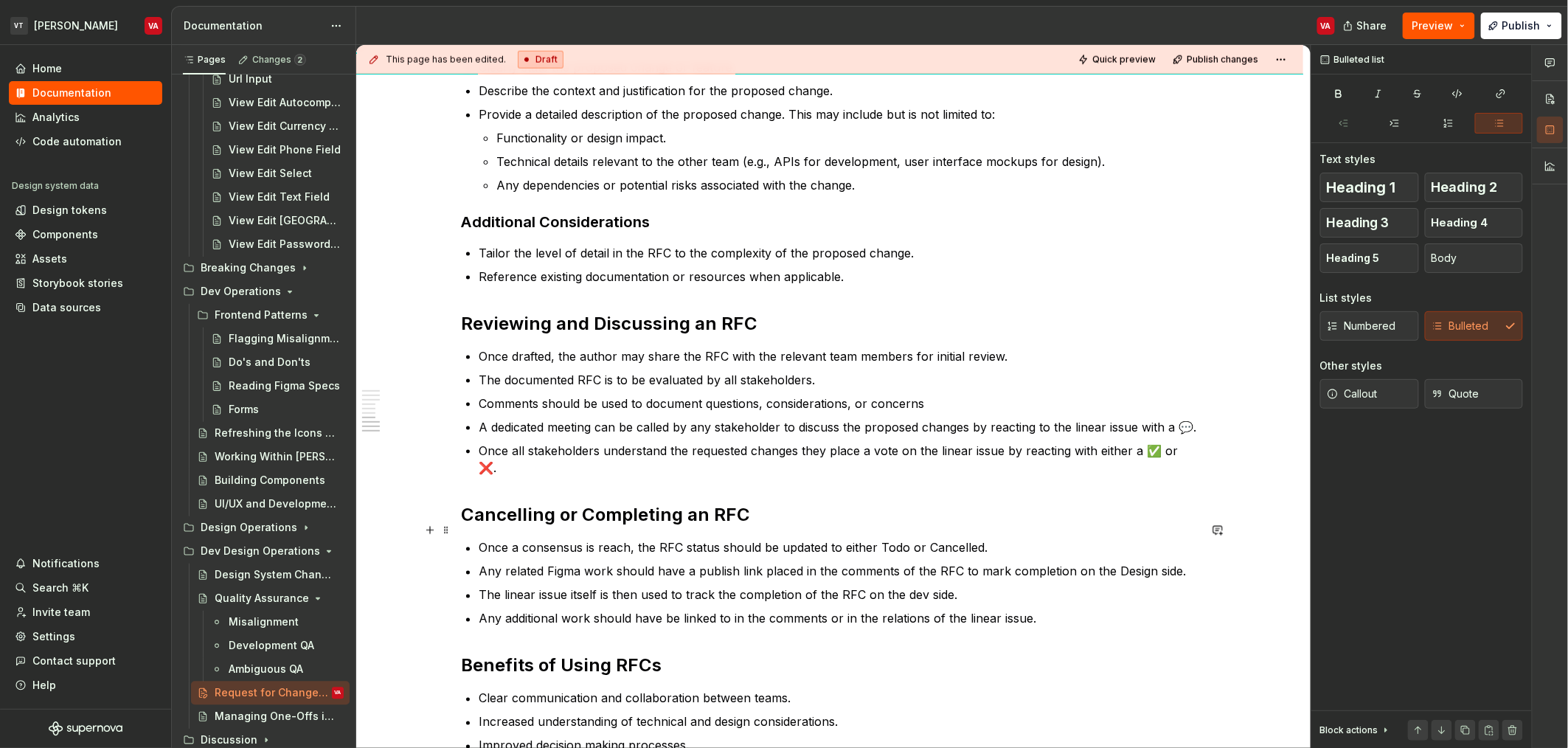
scroll to position [403, 0]
